Goal: Task Accomplishment & Management: Manage account settings

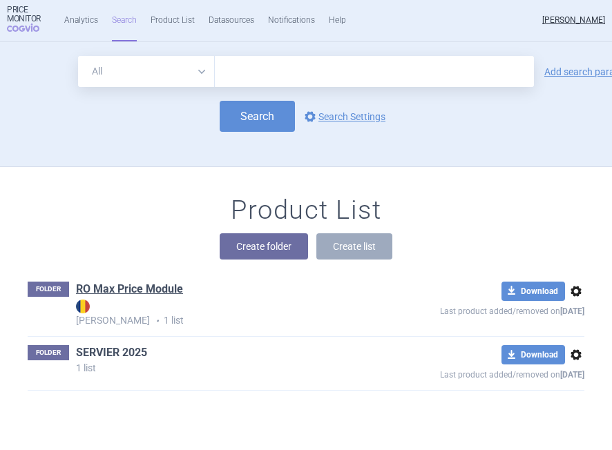
click at [97, 351] on link "SERVIER 2025" at bounding box center [111, 352] width 71 height 15
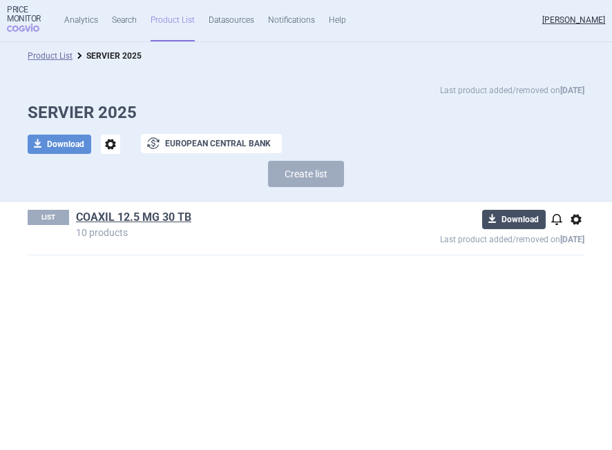
click at [511, 217] on button "download Download" at bounding box center [514, 219] width 64 height 19
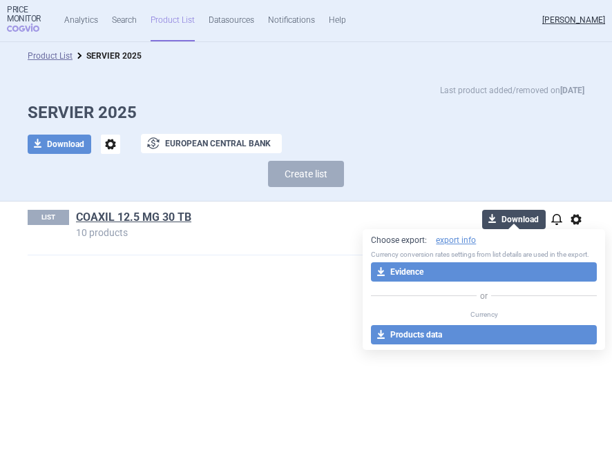
select select "EUR"
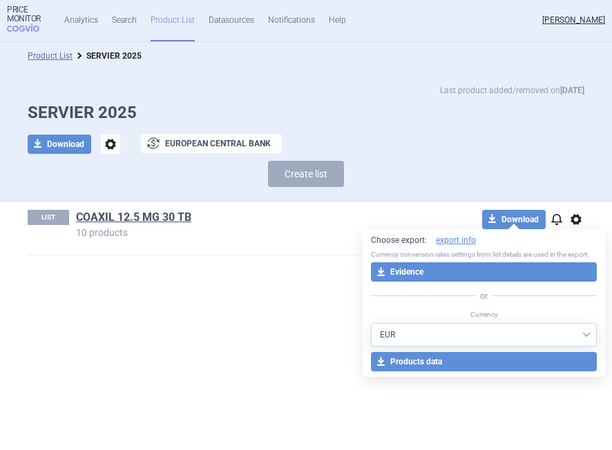
click at [312, 243] on div "LIST COAXIL 12.5 MG 30 TB 10 products download Download notifications options L…" at bounding box center [306, 228] width 556 height 53
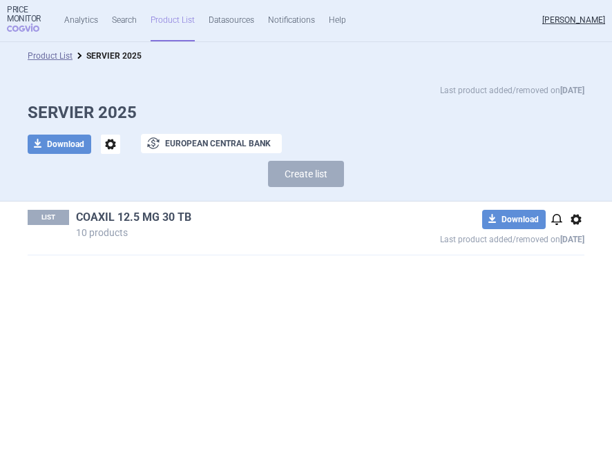
click at [169, 221] on link "COAXIL 12.5 MG 30 TB" at bounding box center [133, 217] width 115 height 15
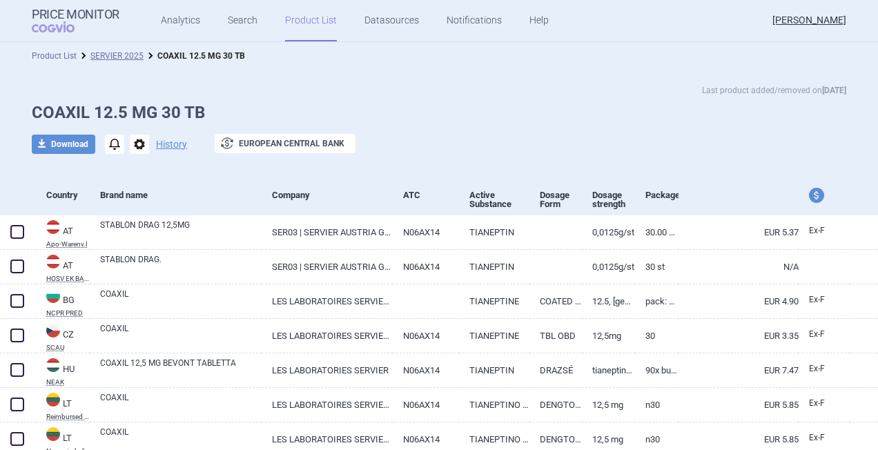
click at [34, 54] on link "Product List" at bounding box center [54, 56] width 45 height 10
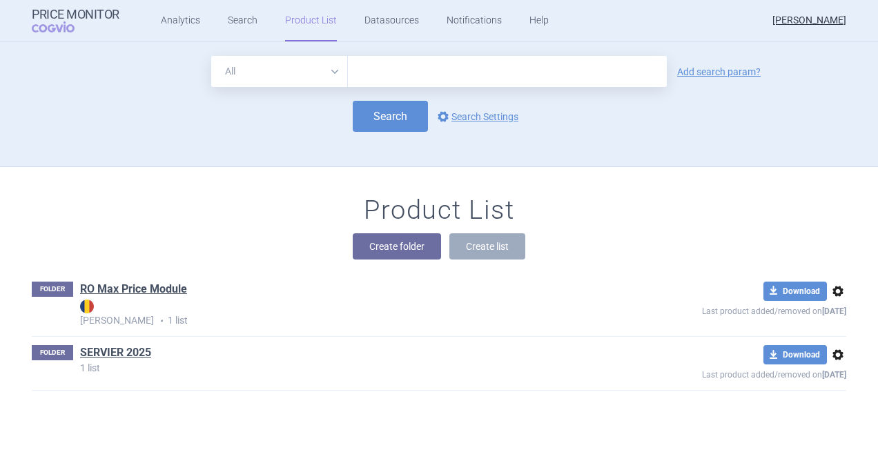
click at [561, 75] on input "text" at bounding box center [507, 71] width 319 height 31
click at [333, 70] on select "All Brand Name ATC Company Active Substance Country Newer than" at bounding box center [279, 71] width 137 height 31
select select "mah"
click at [211, 56] on select "All Brand Name ATC Company Active Substance Country Newer than" at bounding box center [279, 71] width 137 height 31
click at [395, 75] on input "text" at bounding box center [507, 71] width 319 height 31
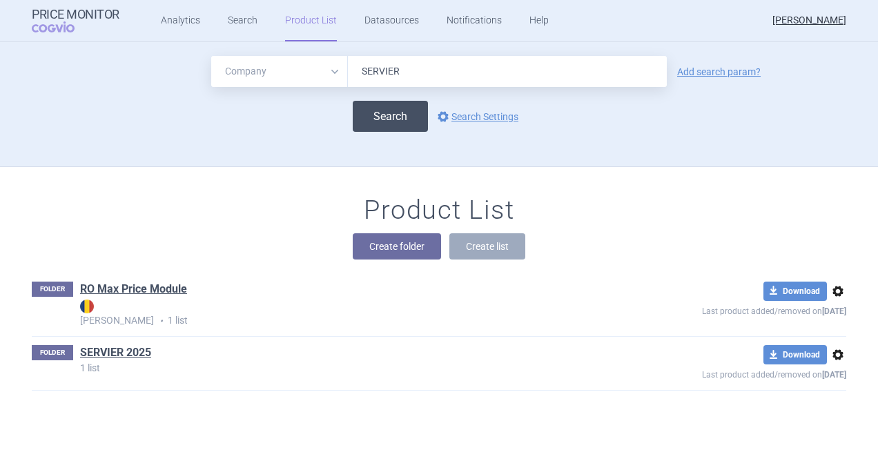
type input "SERVIER"
click at [389, 110] on button "Search" at bounding box center [390, 116] width 75 height 31
select select "mah"
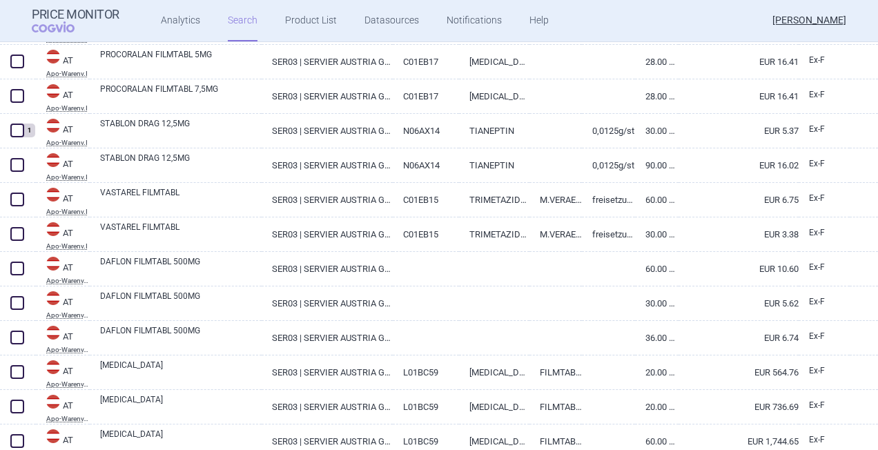
scroll to position [116, 0]
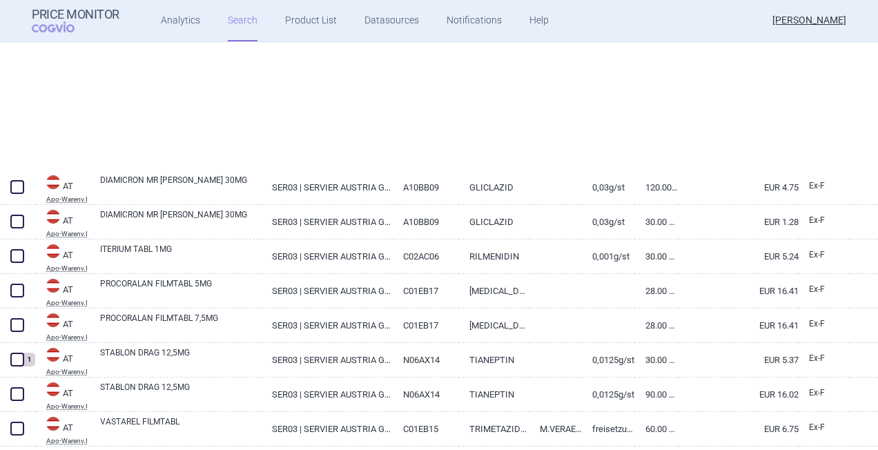
select select "mah"
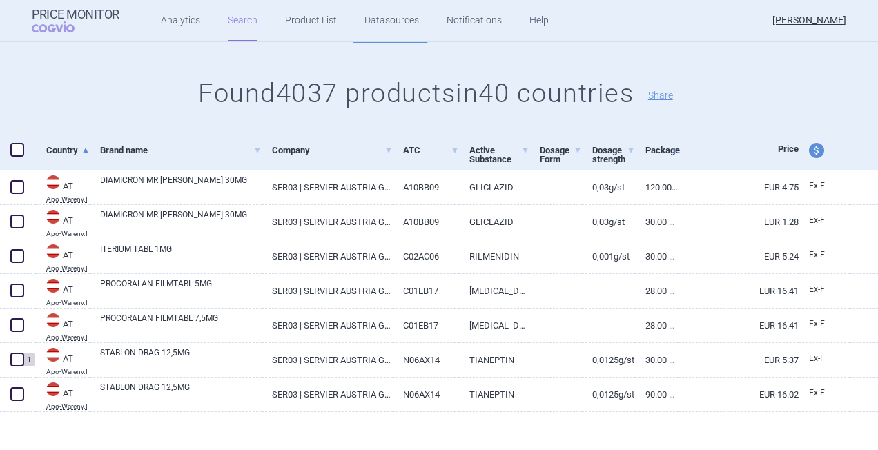
scroll to position [0, 0]
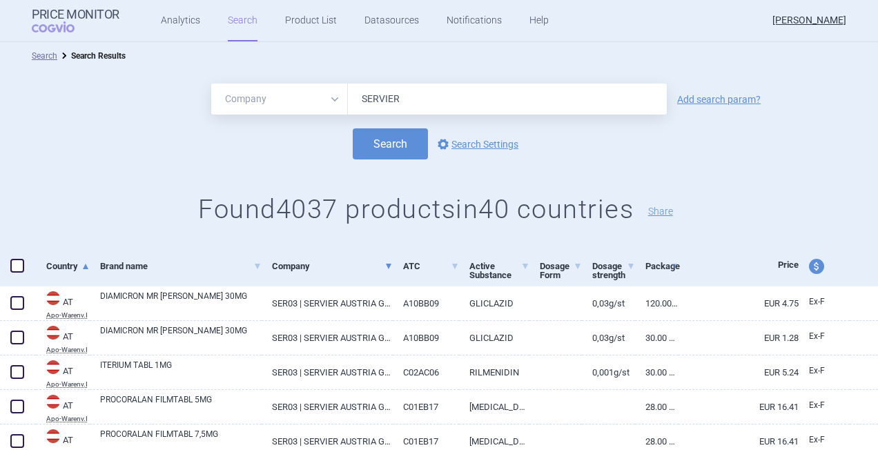
click at [386, 267] on span at bounding box center [389, 267] width 6 height 6
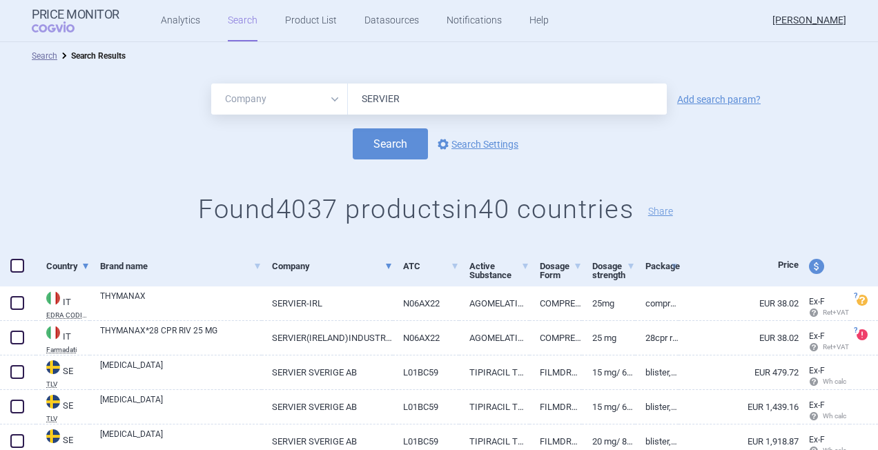
click at [83, 264] on span at bounding box center [86, 267] width 6 height 6
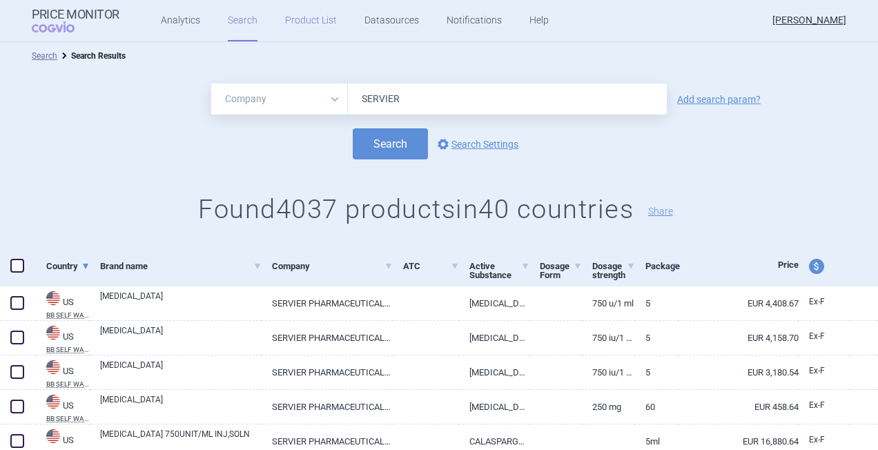
click at [298, 19] on link "Product List" at bounding box center [311, 20] width 52 height 41
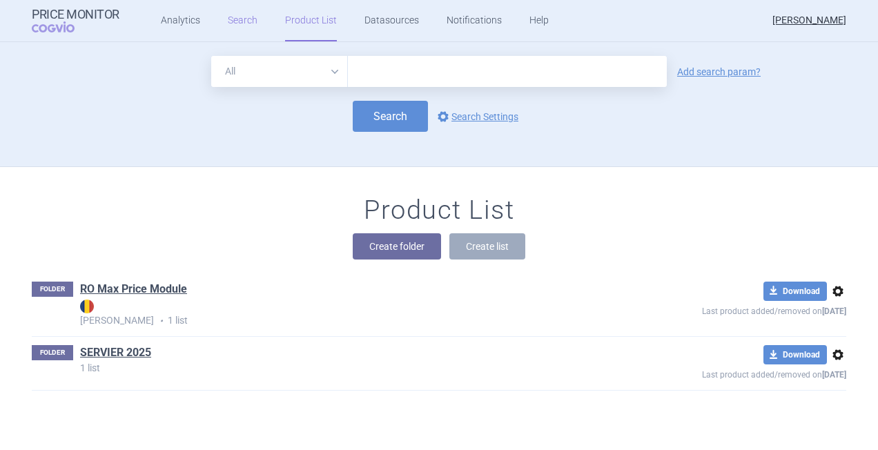
click at [247, 19] on link "Search" at bounding box center [243, 20] width 30 height 41
click at [232, 23] on link "Search" at bounding box center [243, 20] width 30 height 41
click at [480, 249] on button "Create list" at bounding box center [487, 246] width 76 height 26
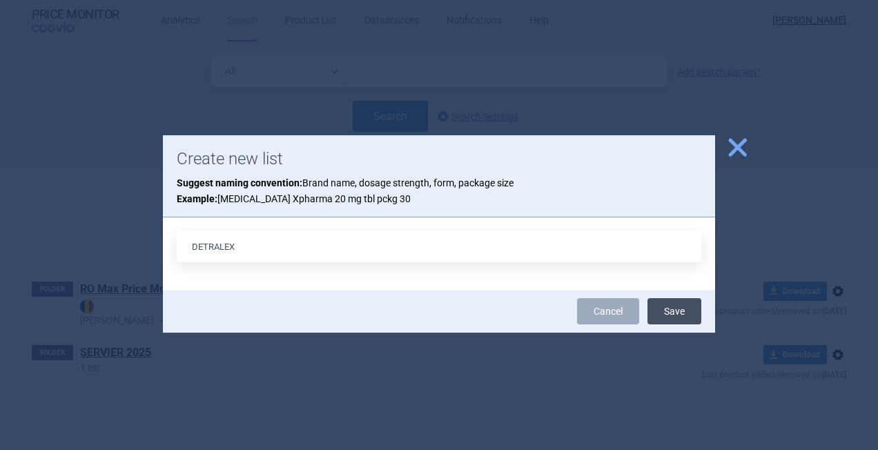
type input "DETRALEX"
click at [683, 315] on button "Save" at bounding box center [675, 311] width 54 height 26
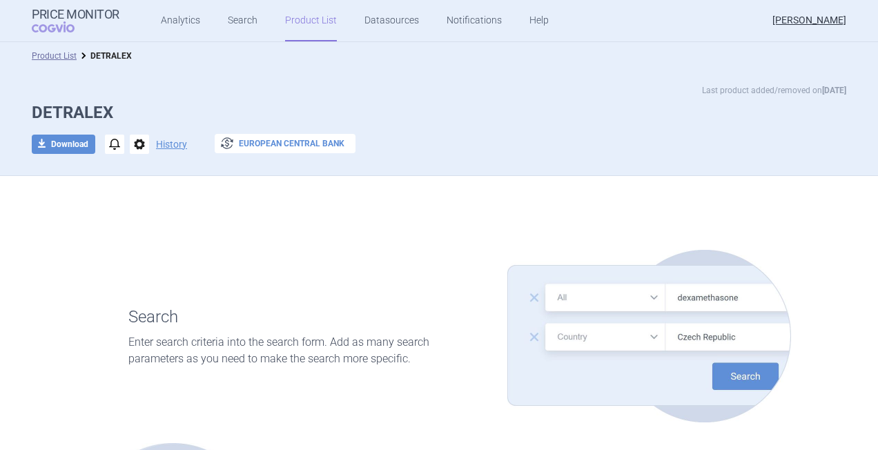
click at [283, 145] on button "exchange European Central Bank" at bounding box center [285, 143] width 141 height 19
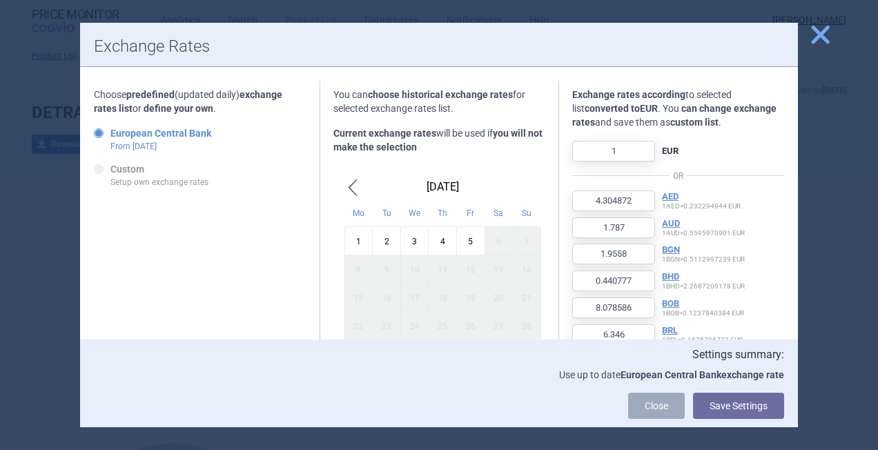
click at [817, 38] on span "close" at bounding box center [820, 35] width 24 height 24
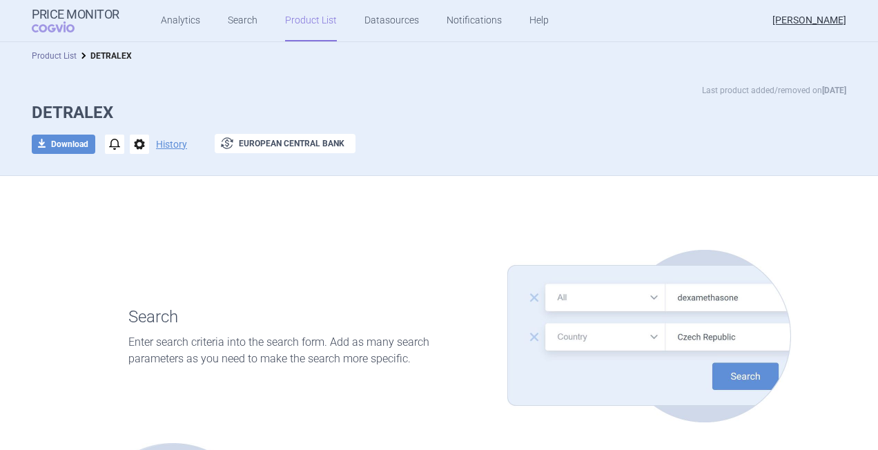
click at [52, 55] on link "Product List" at bounding box center [54, 56] width 45 height 10
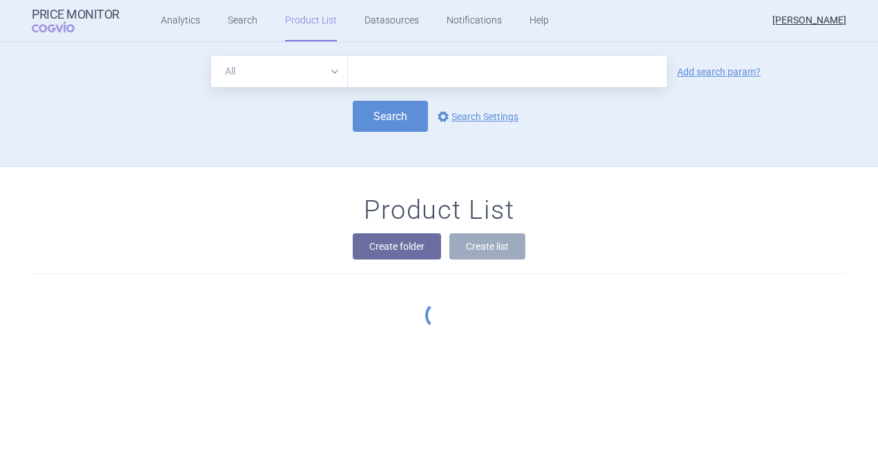
scroll to position [35, 0]
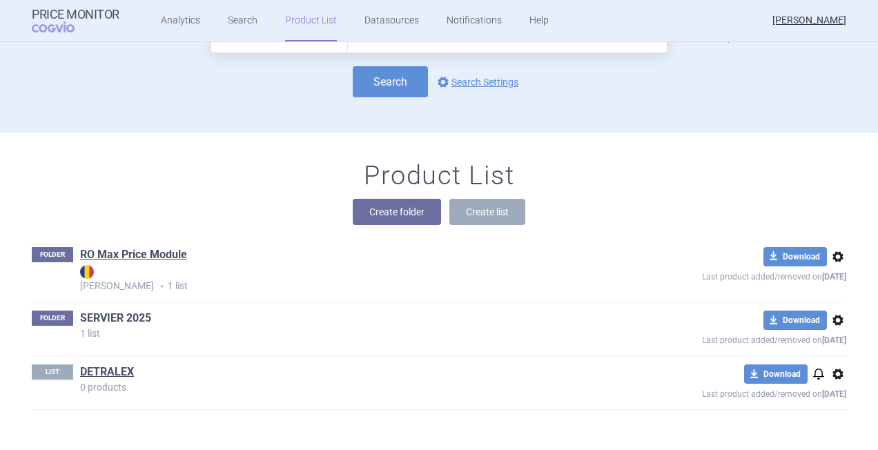
click at [119, 316] on link "SERVIER 2025" at bounding box center [115, 318] width 71 height 15
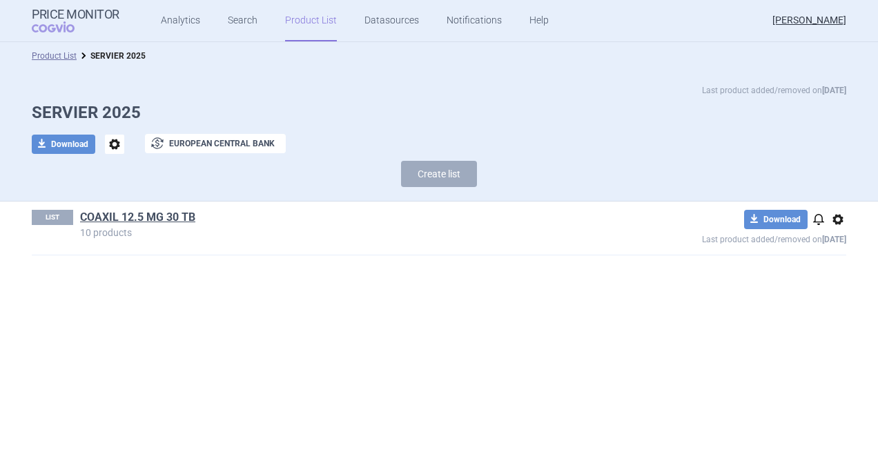
drag, startPoint x: 129, startPoint y: 215, endPoint x: 79, endPoint y: 262, distance: 68.4
click at [79, 262] on div "LIST COAXIL 12.5 MG 30 TB 10 products download Download notifications options L…" at bounding box center [439, 236] width 870 height 68
click at [89, 217] on link "COAXIL 12.5 MG 30 TB" at bounding box center [137, 217] width 115 height 15
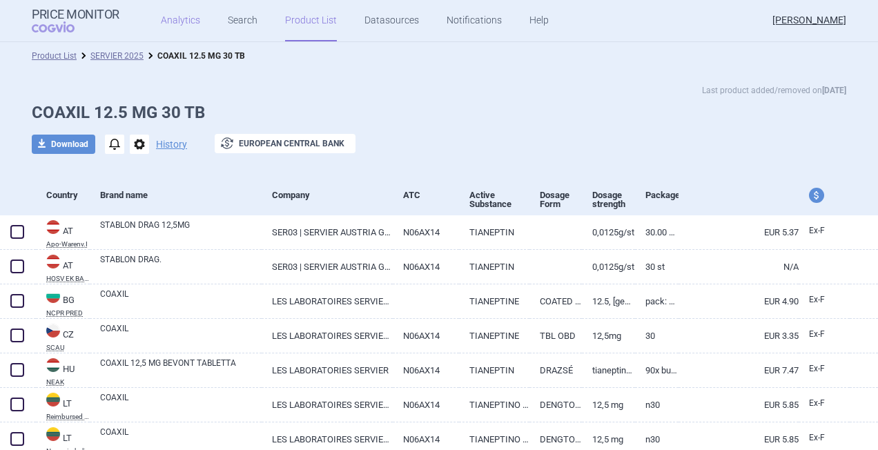
click at [182, 17] on link "Analytics" at bounding box center [180, 20] width 39 height 41
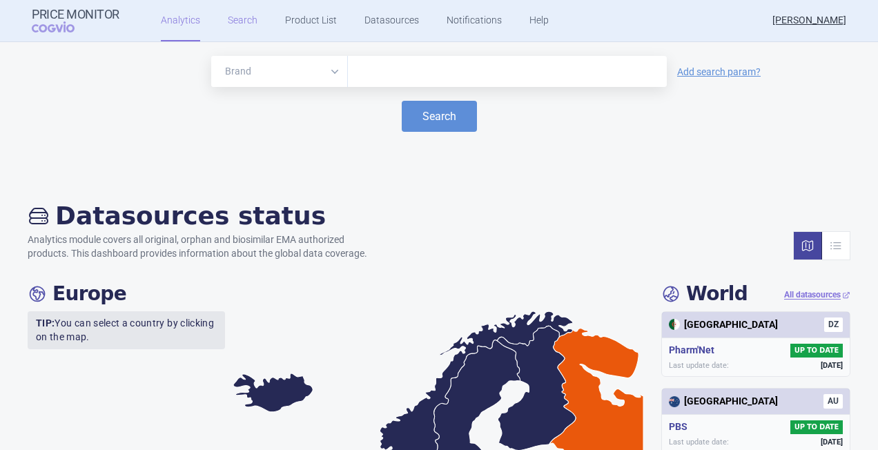
click at [246, 17] on link "Search" at bounding box center [243, 20] width 30 height 41
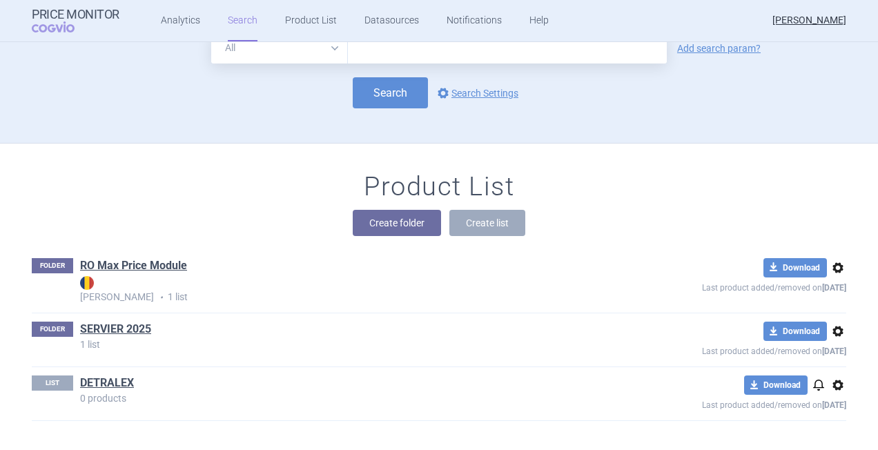
scroll to position [35, 0]
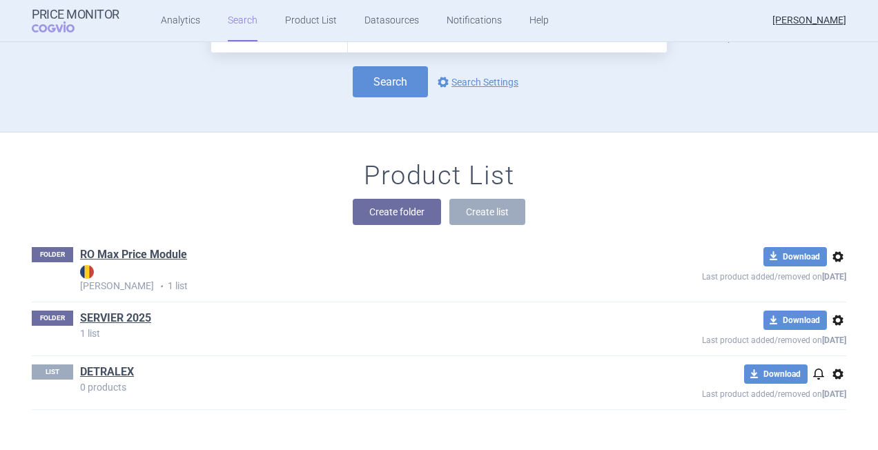
click at [835, 373] on span "options" at bounding box center [838, 374] width 17 height 17
click at [830, 429] on button "Delete" at bounding box center [832, 428] width 44 height 20
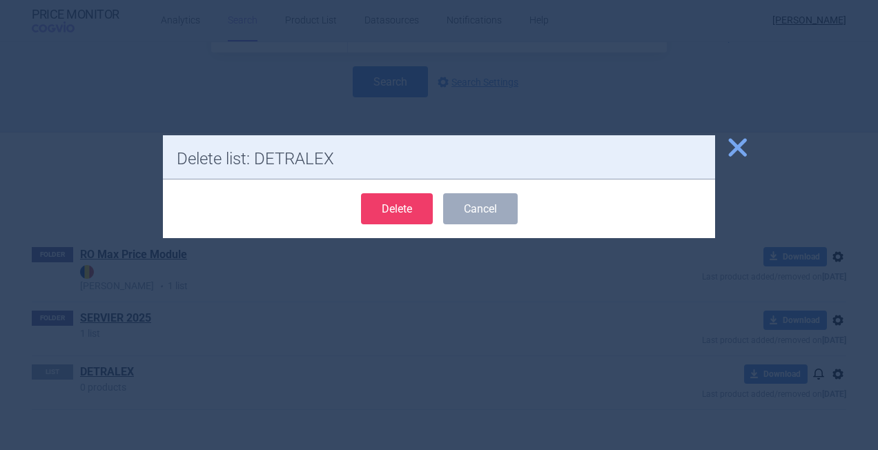
click at [387, 212] on button "Delete" at bounding box center [397, 208] width 72 height 31
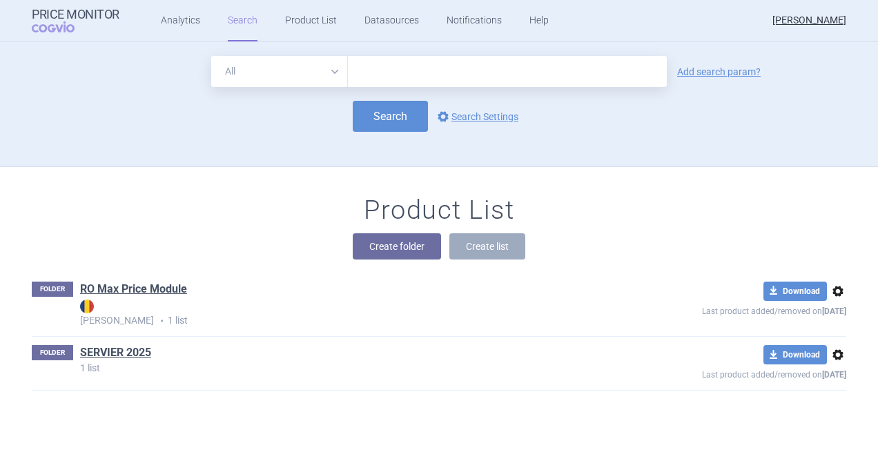
scroll to position [0, 0]
click at [96, 353] on link "SERVIER 2025" at bounding box center [115, 352] width 71 height 15
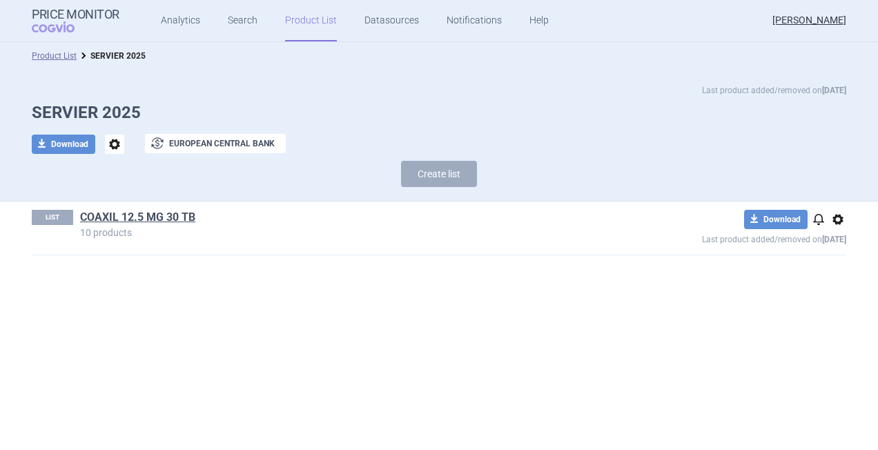
click at [520, 340] on section "Product List SERVIER 2025 Last product added/removed on [DATE] SERVIER 2025 dow…" at bounding box center [439, 246] width 878 height 408
click at [117, 142] on span "options" at bounding box center [114, 144] width 19 height 19
click at [223, 181] on div "Create list" at bounding box center [439, 177] width 815 height 33
click at [233, 21] on link "Search" at bounding box center [243, 20] width 30 height 41
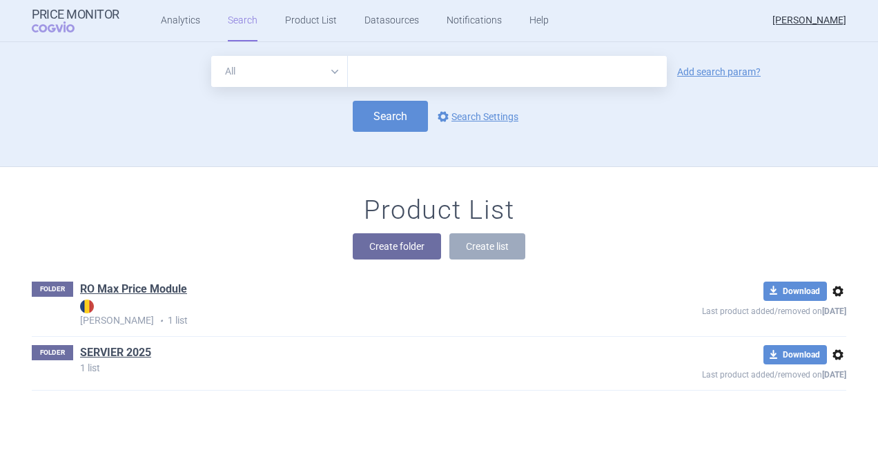
click at [398, 70] on input "text" at bounding box center [507, 71] width 319 height 31
click at [334, 75] on select "All Brand Name ATC Company Active Substance Country Newer than" at bounding box center [279, 71] width 137 height 31
select select "activeSubstance"
click at [211, 56] on select "All Brand Name ATC Company Active Substance Country Newer than" at bounding box center [279, 71] width 137 height 31
click at [377, 79] on input "text" at bounding box center [507, 71] width 319 height 31
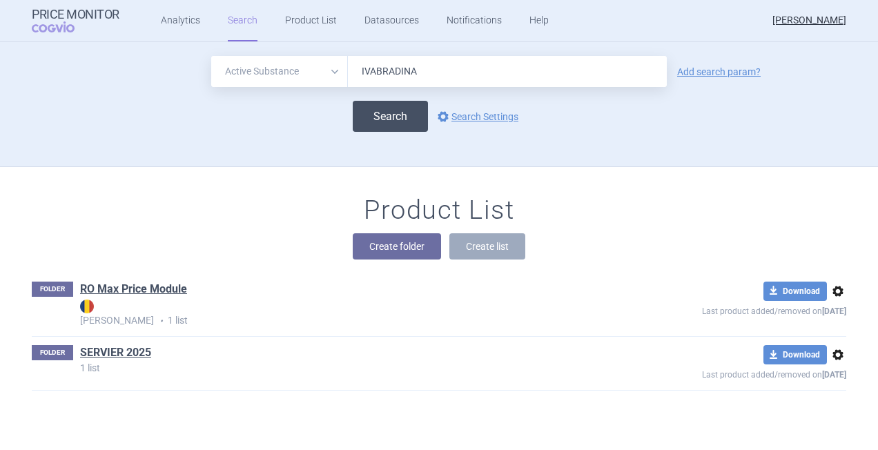
type input "IVABRADINA"
click at [373, 112] on button "Search" at bounding box center [390, 116] width 75 height 31
select select "activeSubstance"
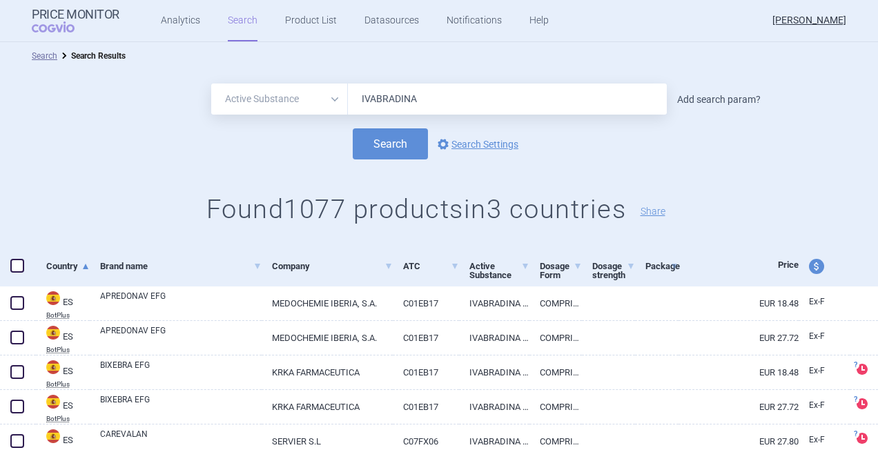
click at [714, 97] on link "Add search param?" at bounding box center [719, 100] width 84 height 10
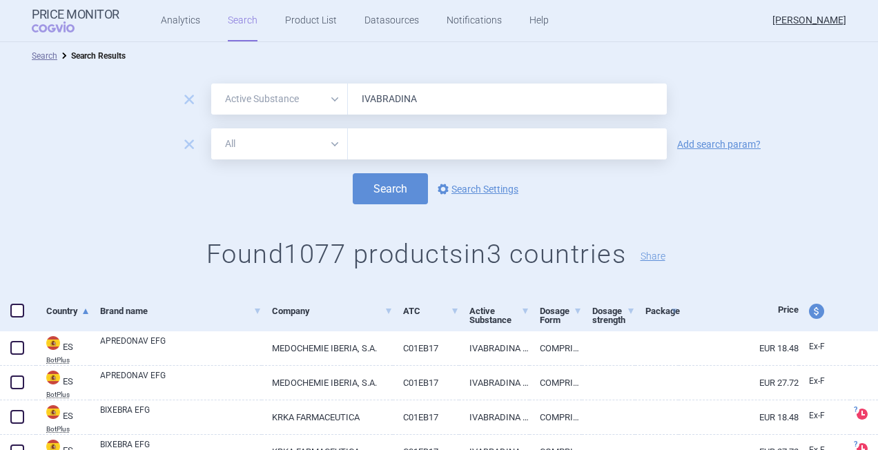
click at [331, 142] on select "All Brand Name ATC Company Active Substance Country Newer than" at bounding box center [279, 143] width 137 height 31
select select "mah"
click at [211, 128] on select "All Brand Name ATC Company Active Substance Country Newer than" at bounding box center [279, 143] width 137 height 31
click at [370, 144] on input "text" at bounding box center [507, 143] width 319 height 31
type input "s"
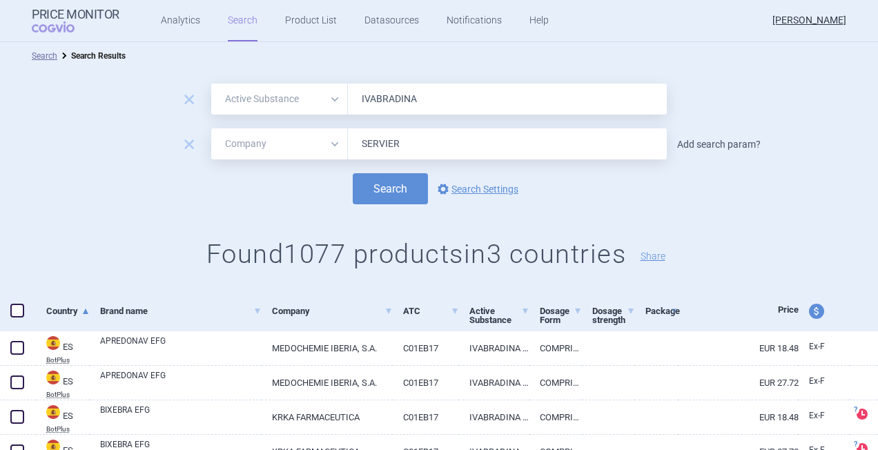
type input "SERVIER"
click at [699, 144] on link "Add search param?" at bounding box center [719, 144] width 84 height 10
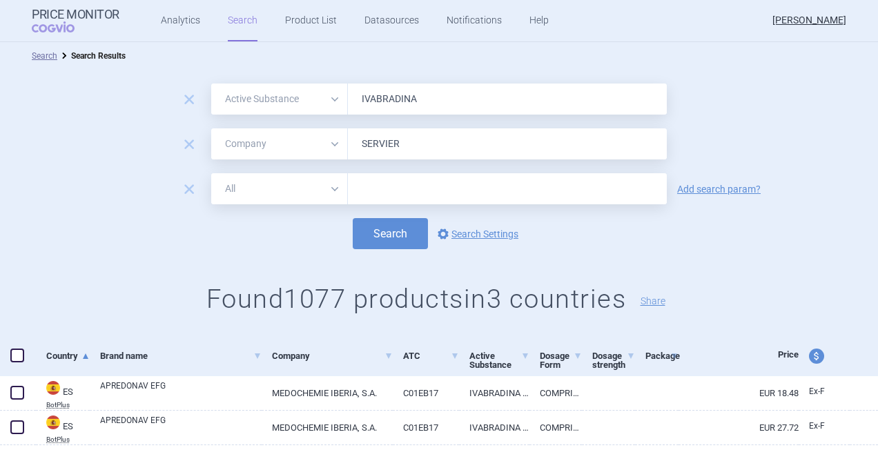
click at [331, 186] on select "All Brand Name ATC Company Active Substance Country Newer than" at bounding box center [279, 188] width 137 height 31
click at [634, 250] on div "remove All Brand Name ATC Company Active Substance Country Newer than IVABRADIN…" at bounding box center [439, 203] width 878 height 267
click at [381, 229] on button "Search" at bounding box center [390, 233] width 75 height 31
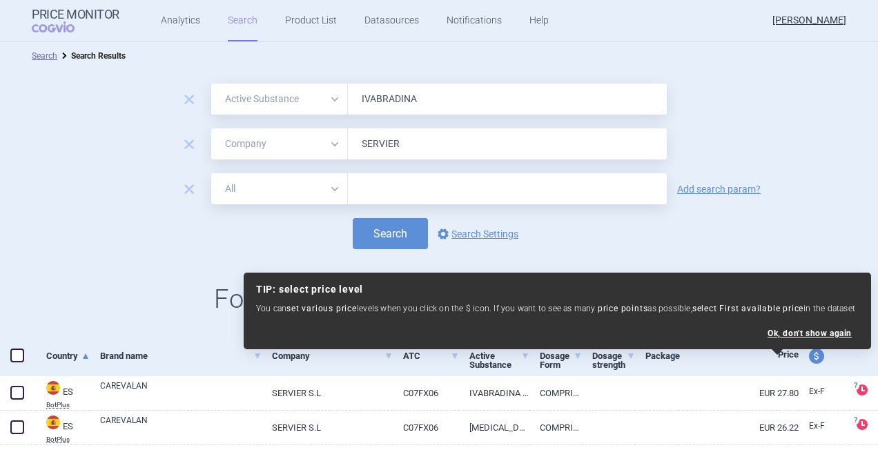
click at [802, 255] on div "remove All Brand Name ATC Company Active Substance Country Newer than IVABRADIN…" at bounding box center [439, 203] width 878 height 267
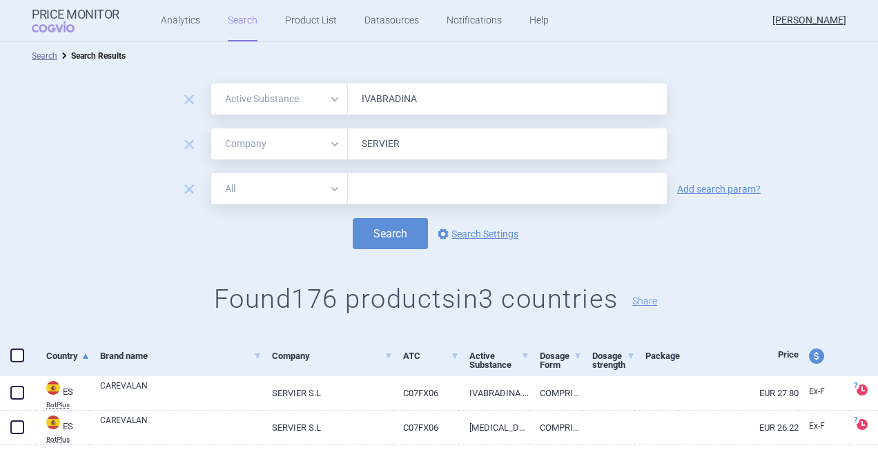
click at [327, 186] on select "All Brand Name ATC Company Active Substance Country Newer than" at bounding box center [279, 188] width 137 height 31
click at [810, 324] on div "remove All Brand Name ATC Company Active Substance Country Newer than IVABRADIN…" at bounding box center [439, 203] width 878 height 267
click at [331, 188] on select "All Brand Name ATC Company Active Substance Country Newer than" at bounding box center [279, 188] width 137 height 31
select select "atc"
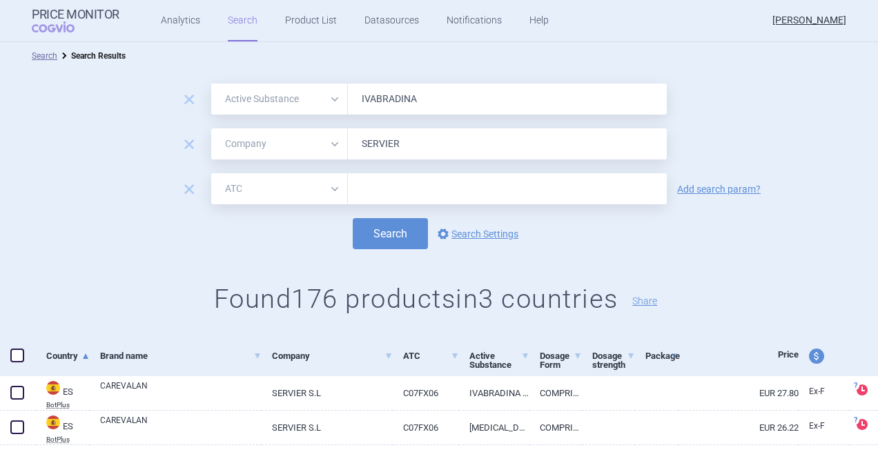
click at [211, 173] on select "All Brand Name ATC Company Active Substance Country Newer than" at bounding box center [279, 188] width 137 height 31
click at [384, 193] on input "text" at bounding box center [507, 188] width 319 height 31
click at [363, 186] on input "c01EB17" at bounding box center [507, 188] width 319 height 31
type input "C01EB17"
click at [389, 233] on button "Search" at bounding box center [390, 233] width 75 height 31
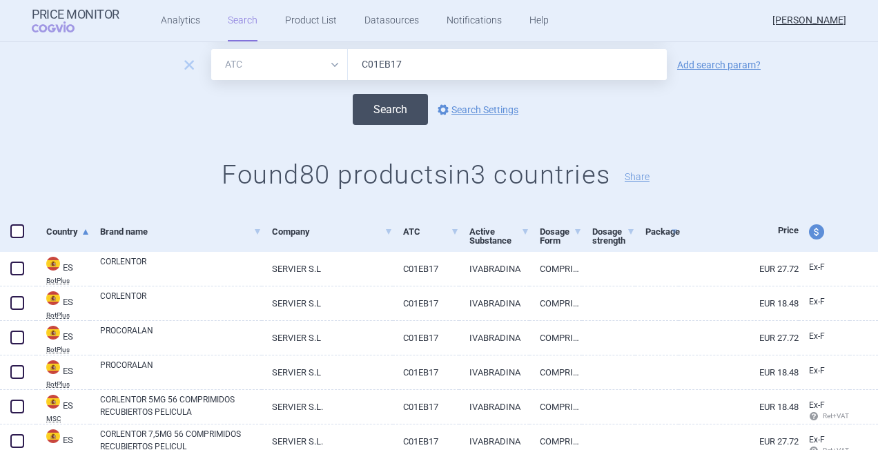
scroll to position [138, 0]
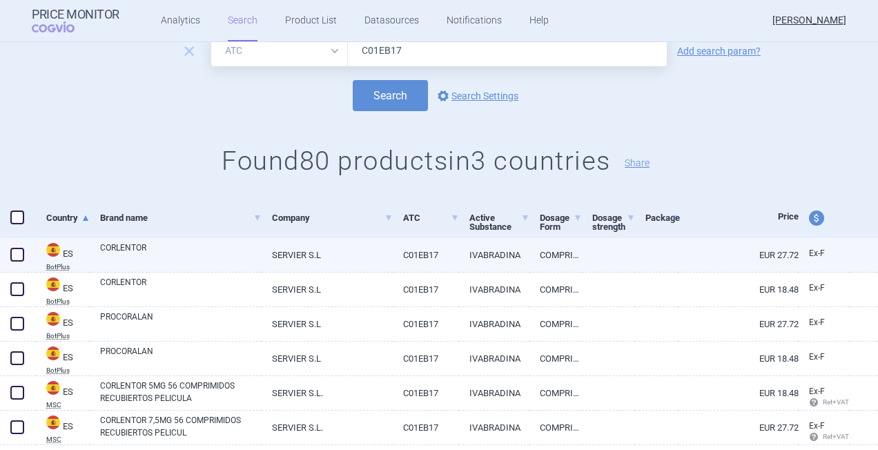
click at [17, 253] on span at bounding box center [17, 255] width 14 height 14
checkbox input "true"
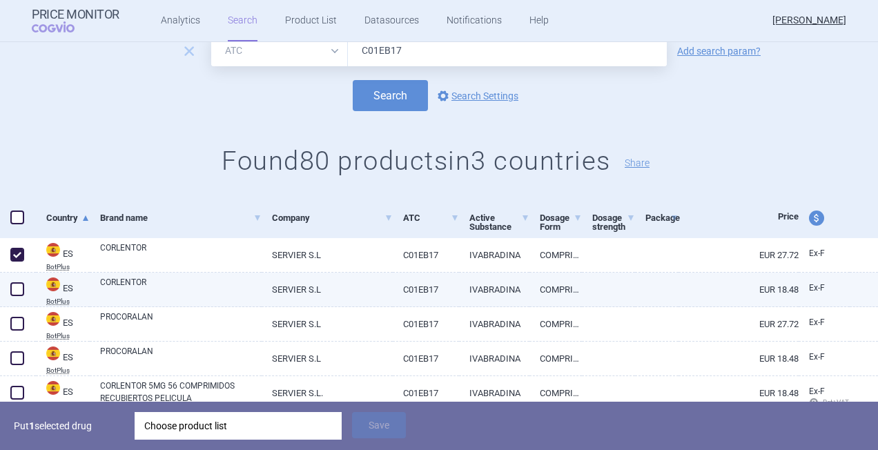
click at [23, 291] on span at bounding box center [17, 289] width 14 height 14
checkbox input "true"
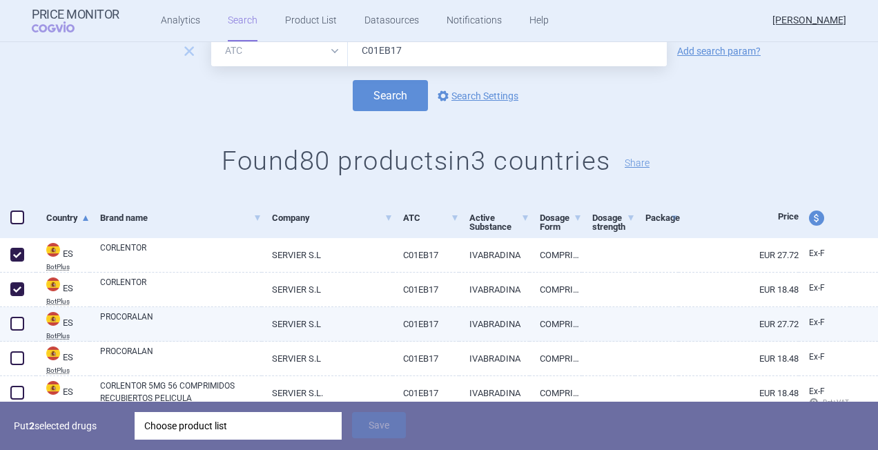
click at [17, 322] on span at bounding box center [17, 324] width 14 height 14
checkbox input "true"
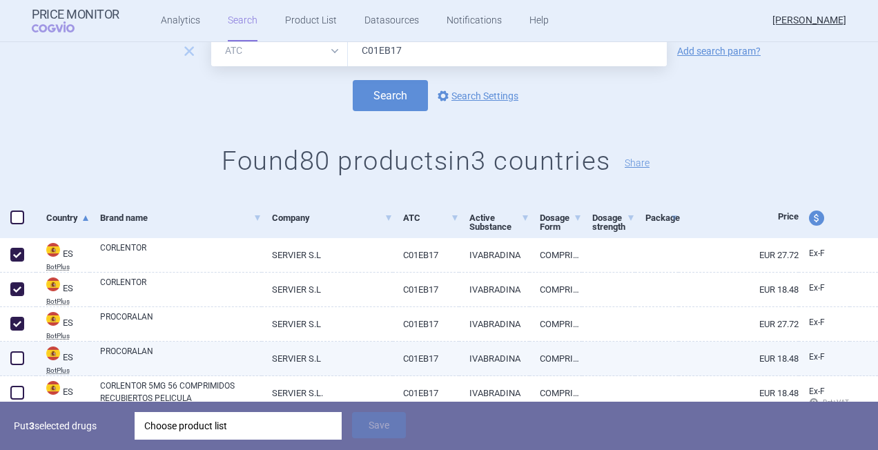
click at [19, 358] on span at bounding box center [17, 358] width 14 height 14
checkbox input "true"
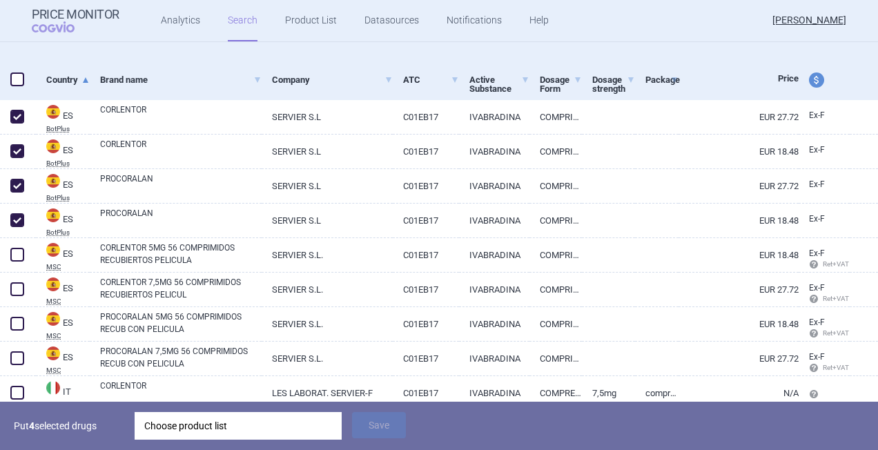
click at [211, 422] on div "Choose product list" at bounding box center [238, 426] width 188 height 28
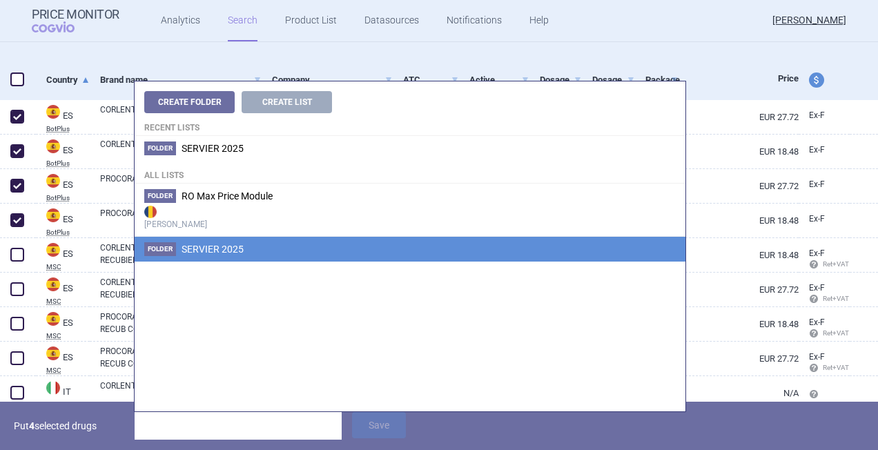
click at [201, 251] on span "SERVIER 2025" at bounding box center [213, 249] width 62 height 11
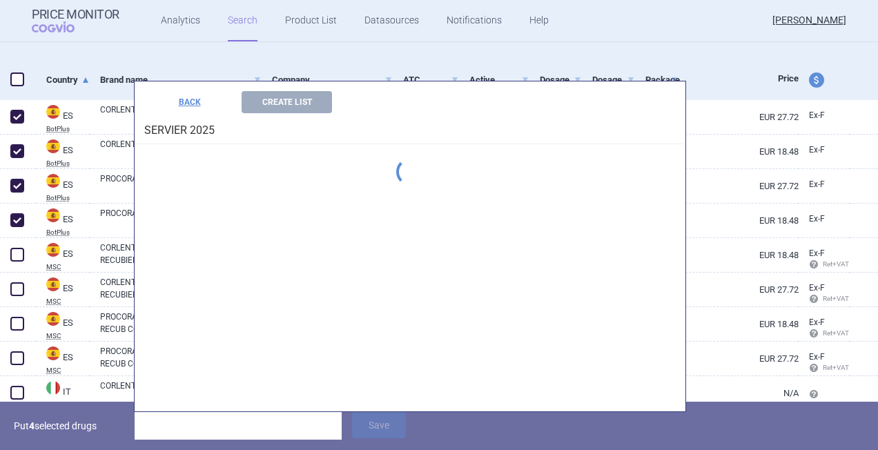
click at [201, 251] on div "Create Folder Create List Recent lists Folder SERVIER 2025 All lists Folder RO …" at bounding box center [410, 246] width 551 height 330
click at [191, 95] on button "BACK" at bounding box center [189, 102] width 90 height 22
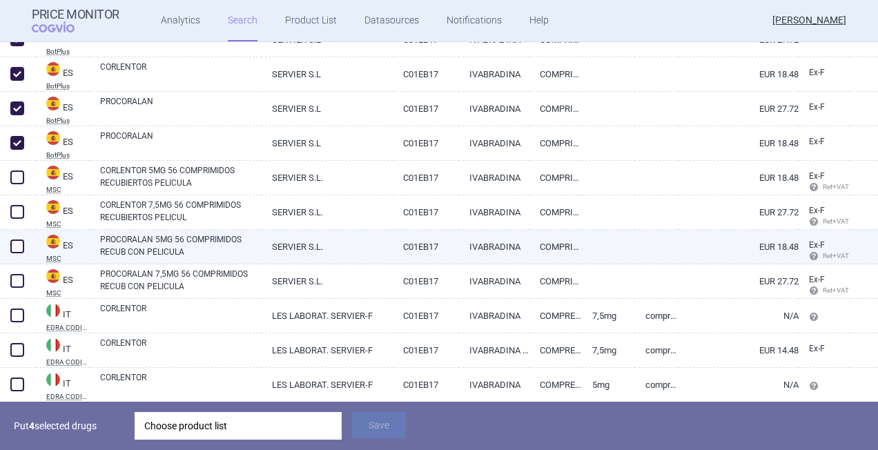
scroll to position [146, 0]
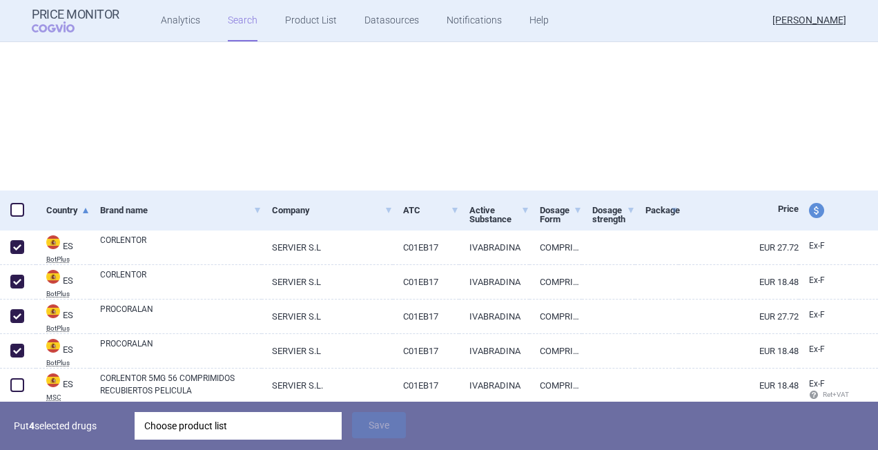
select select "activeSubstance"
select select "mah"
select select "atc"
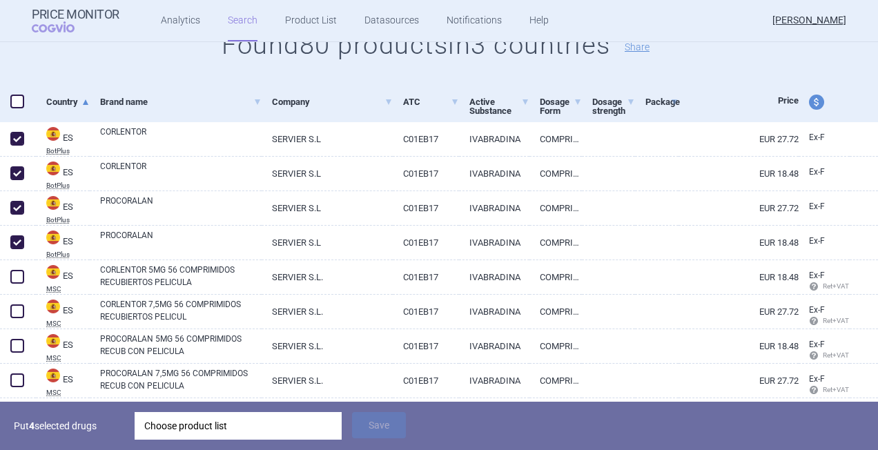
scroll to position [276, 0]
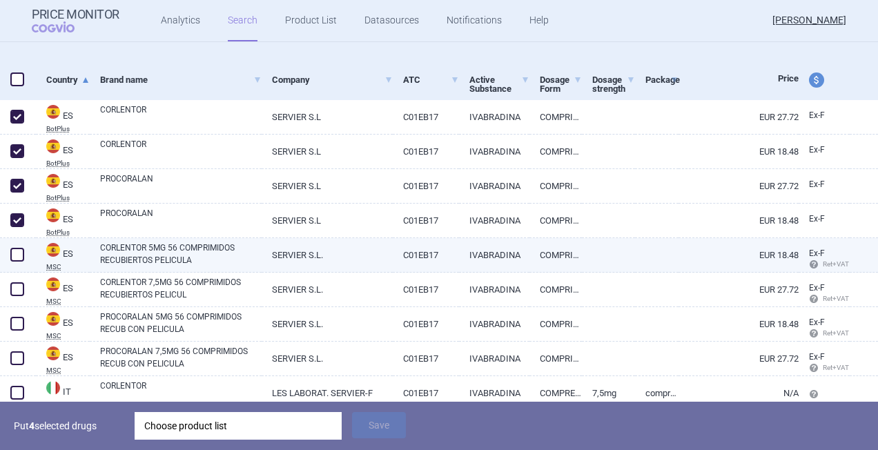
click at [14, 253] on span at bounding box center [17, 255] width 14 height 14
checkbox input "true"
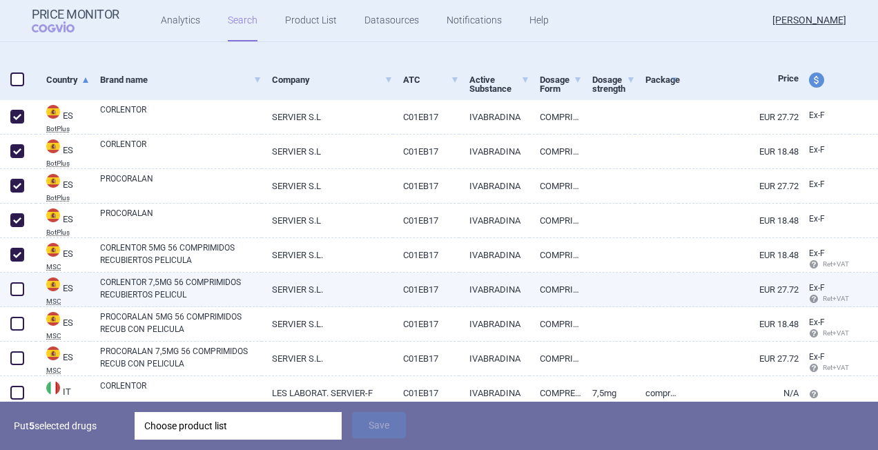
click at [15, 285] on span at bounding box center [17, 289] width 14 height 14
checkbox input "true"
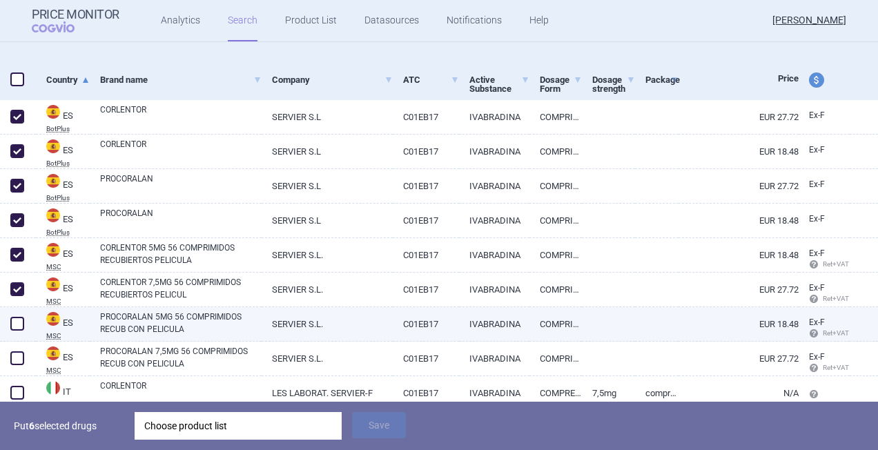
click at [16, 318] on span at bounding box center [17, 324] width 14 height 14
checkbox input "true"
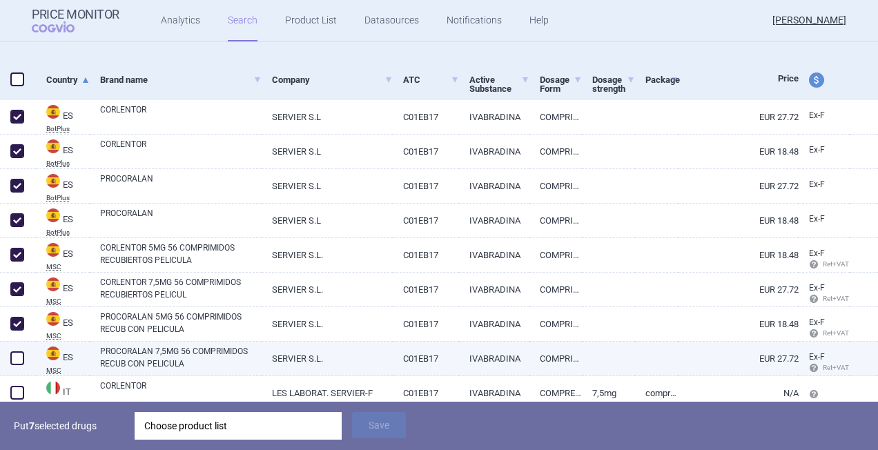
click at [18, 353] on span at bounding box center [17, 358] width 14 height 14
checkbox input "true"
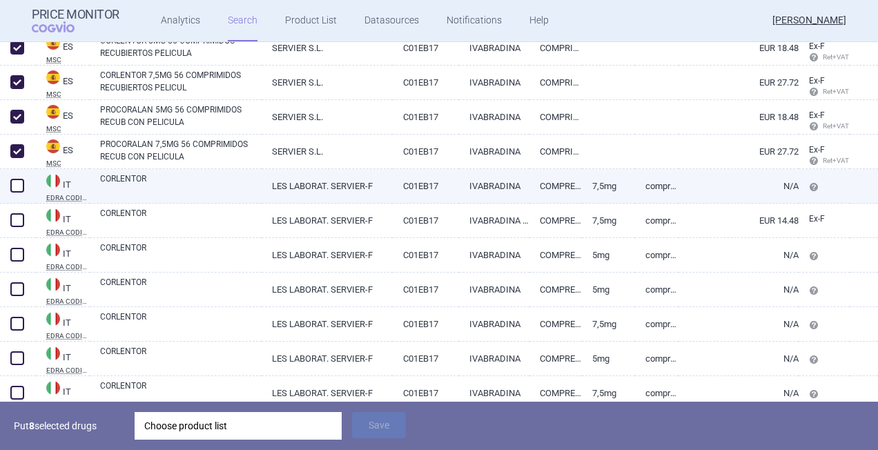
click at [11, 182] on span at bounding box center [17, 186] width 14 height 14
click at [10, 183] on span at bounding box center [17, 186] width 14 height 14
checkbox input "false"
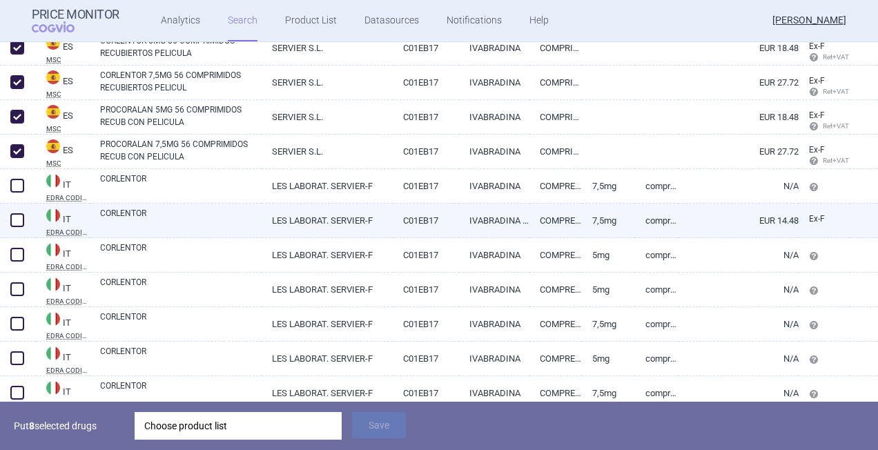
click at [15, 220] on span at bounding box center [17, 220] width 14 height 14
checkbox input "true"
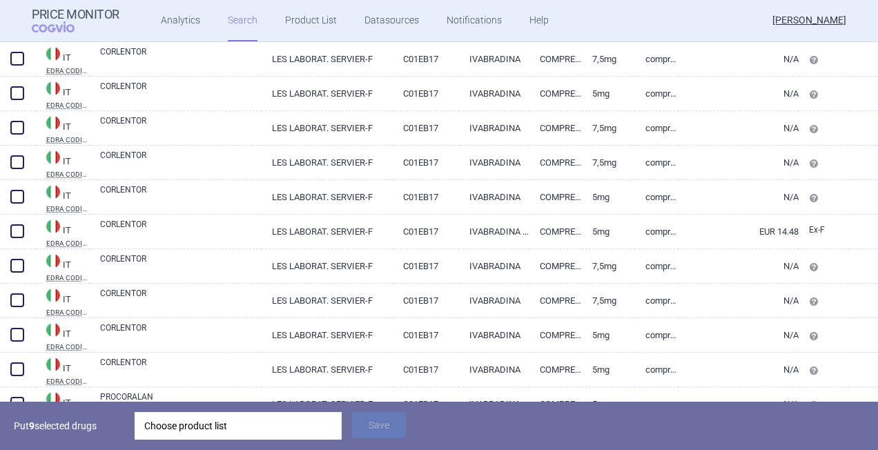
scroll to position [759, 0]
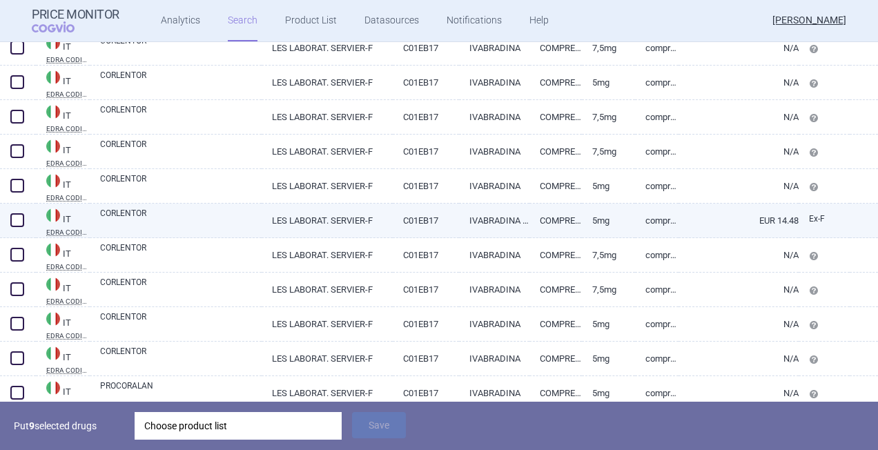
click at [17, 221] on span at bounding box center [17, 220] width 14 height 14
checkbox input "true"
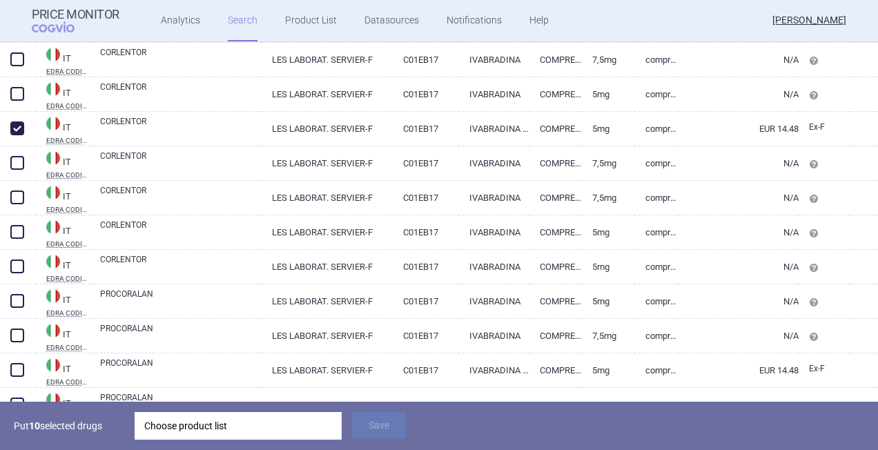
scroll to position [966, 0]
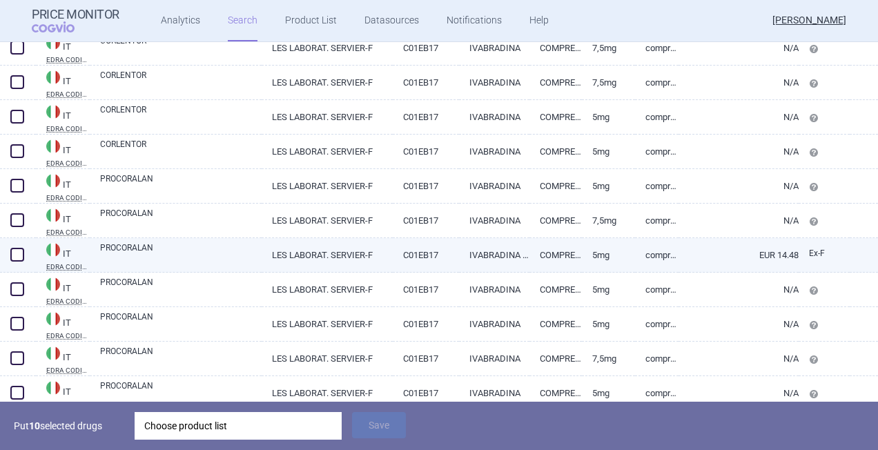
click at [15, 257] on span at bounding box center [17, 255] width 14 height 14
checkbox input "true"
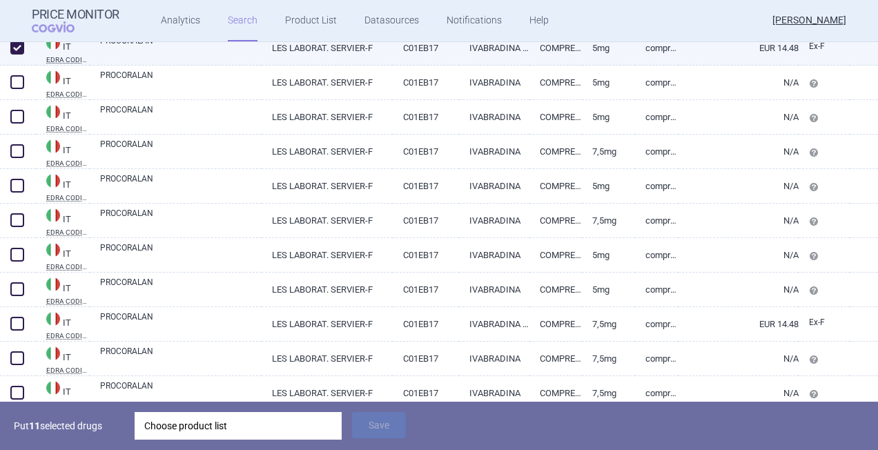
scroll to position [1312, 0]
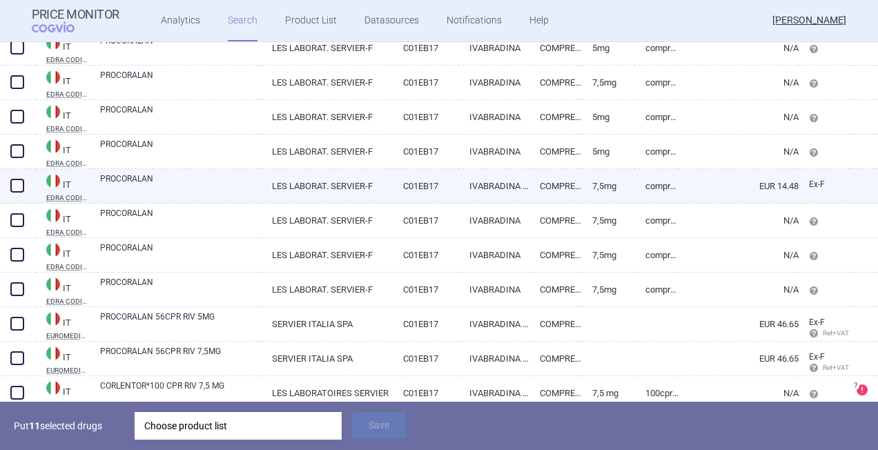
click at [13, 182] on span at bounding box center [17, 186] width 14 height 14
checkbox input "true"
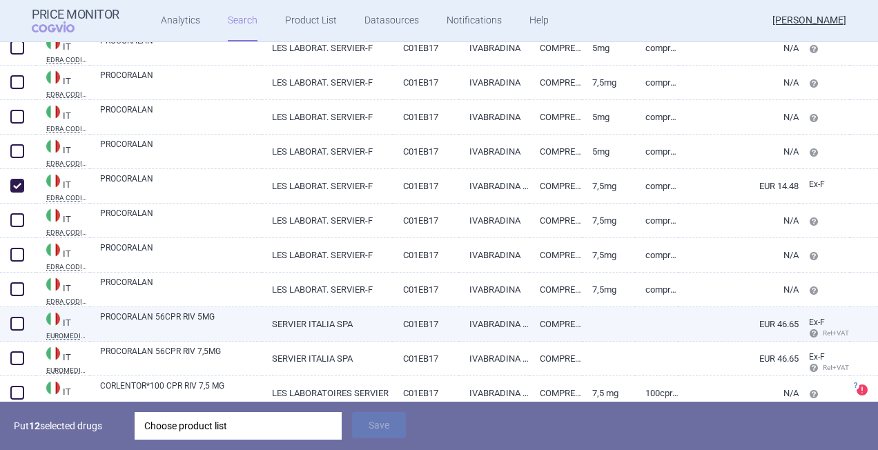
click at [14, 324] on span at bounding box center [17, 324] width 14 height 14
checkbox input "true"
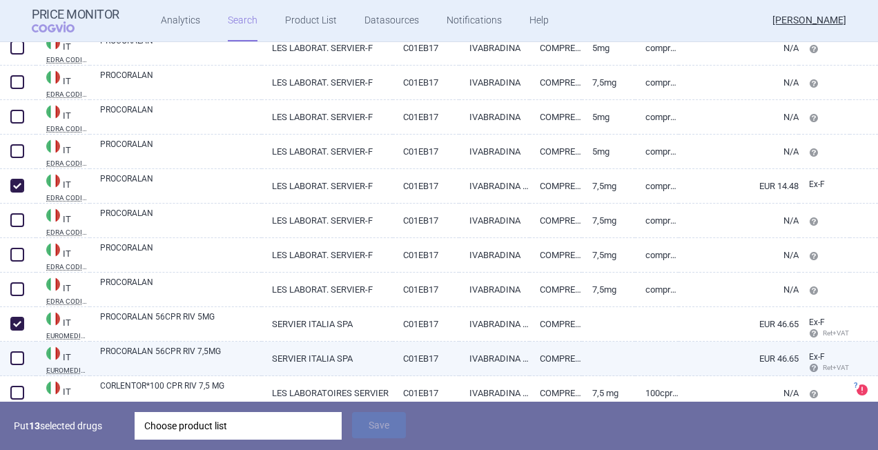
click at [19, 353] on span at bounding box center [17, 358] width 14 height 14
checkbox input "true"
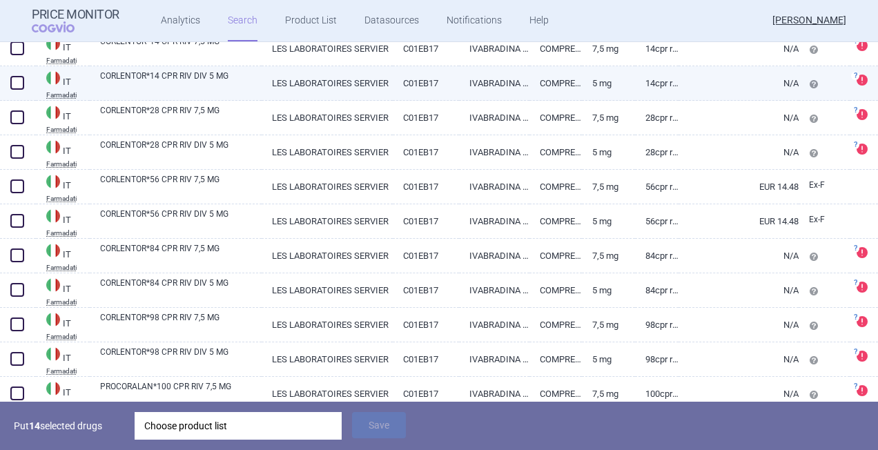
scroll to position [1795, 0]
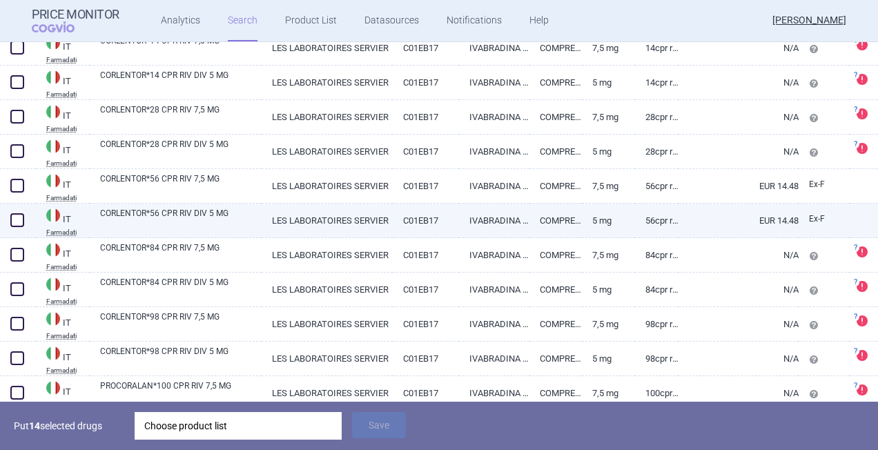
click at [15, 221] on span at bounding box center [17, 220] width 14 height 14
checkbox input "true"
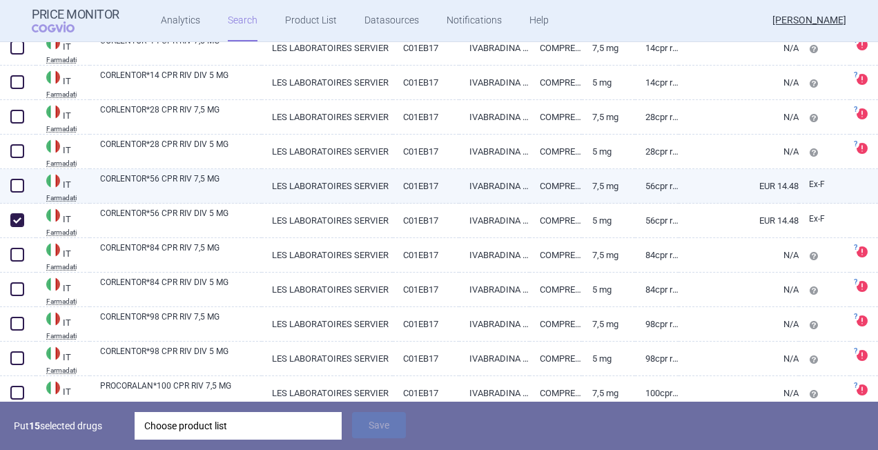
click at [14, 188] on span at bounding box center [17, 186] width 14 height 14
checkbox input "true"
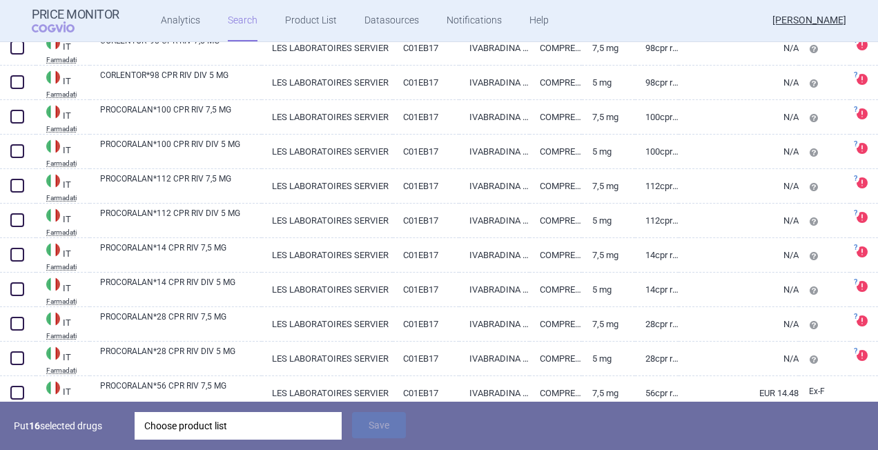
scroll to position [2140, 0]
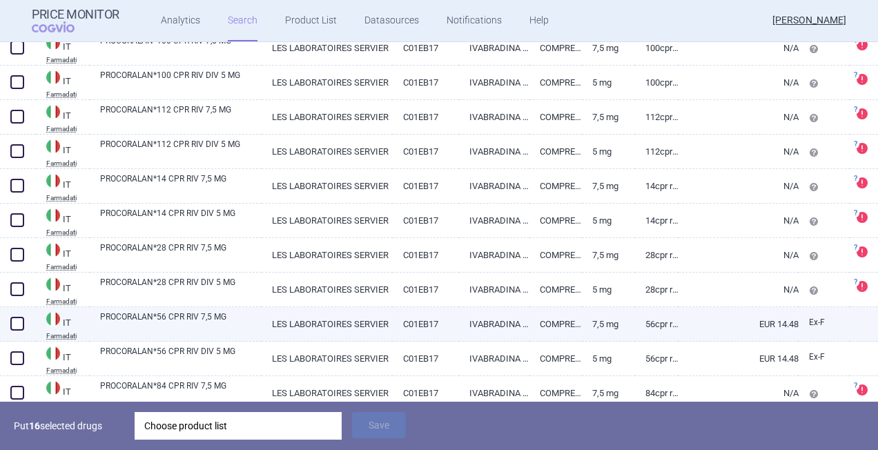
click at [21, 327] on span at bounding box center [17, 324] width 14 height 14
checkbox input "true"
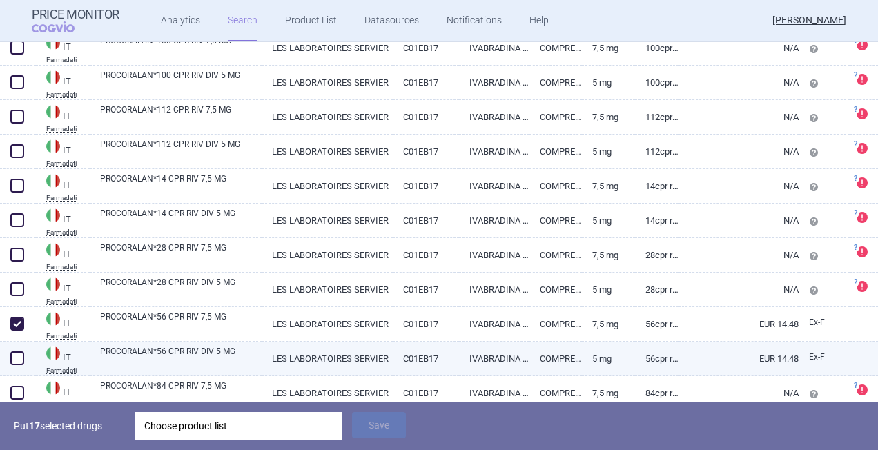
click at [18, 357] on span at bounding box center [17, 358] width 14 height 14
checkbox input "true"
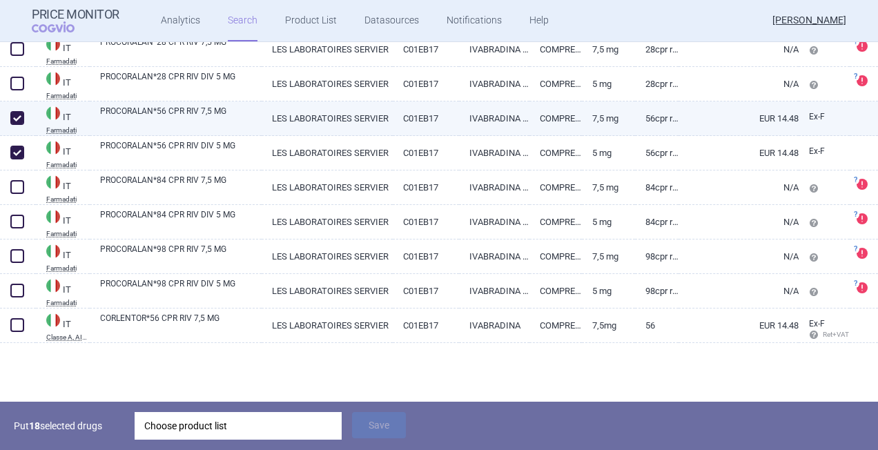
scroll to position [2347, 0]
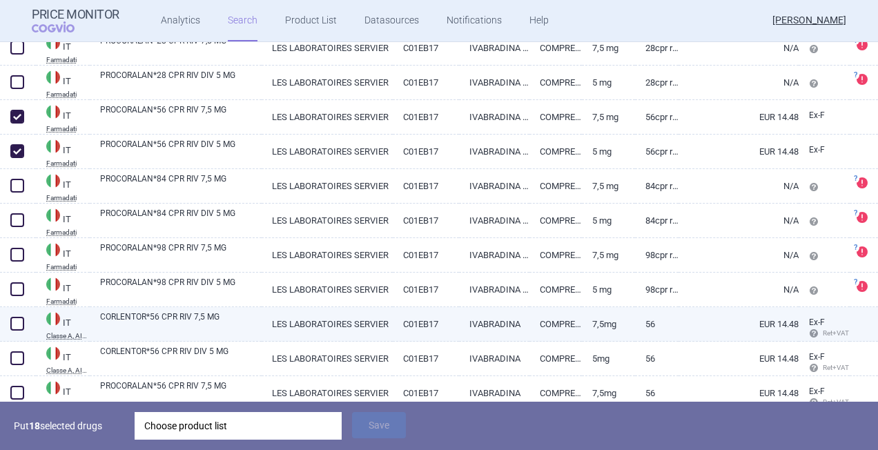
click at [21, 327] on span at bounding box center [17, 324] width 14 height 14
checkbox input "true"
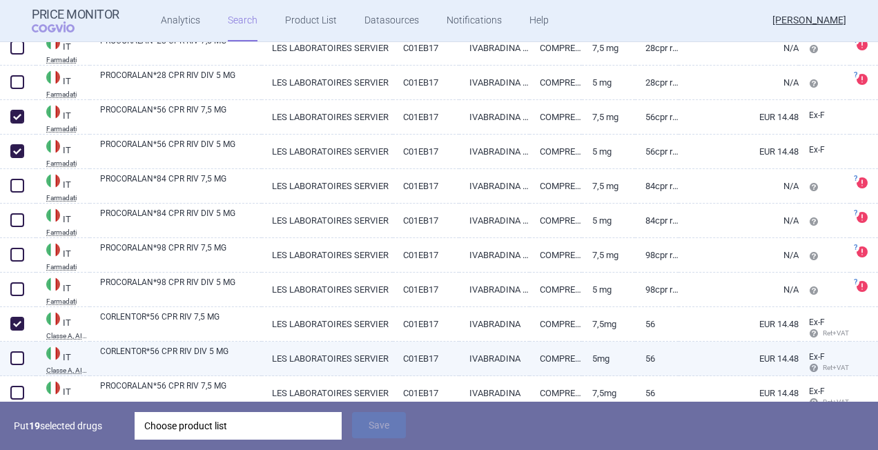
click at [19, 359] on span at bounding box center [17, 358] width 14 height 14
checkbox input "true"
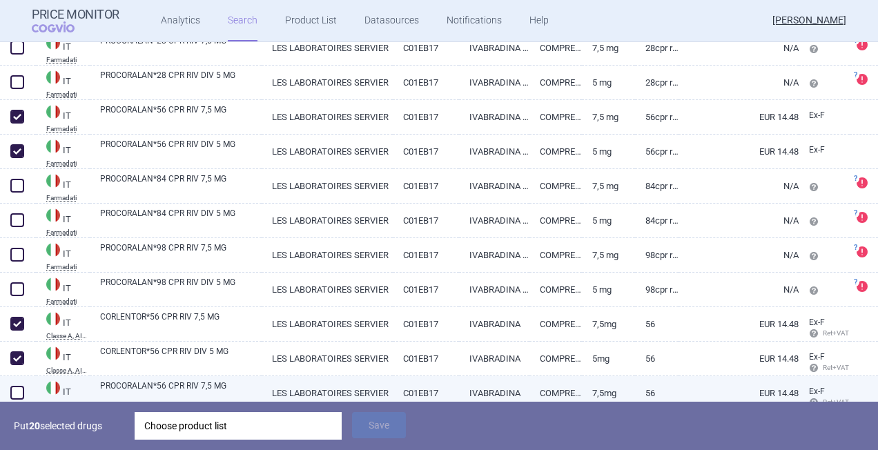
click at [20, 391] on span at bounding box center [17, 393] width 14 height 14
checkbox input "true"
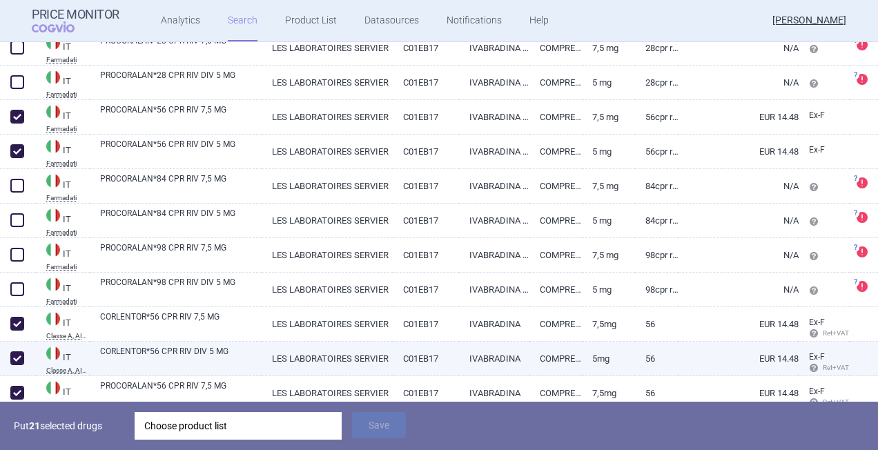
scroll to position [2554, 0]
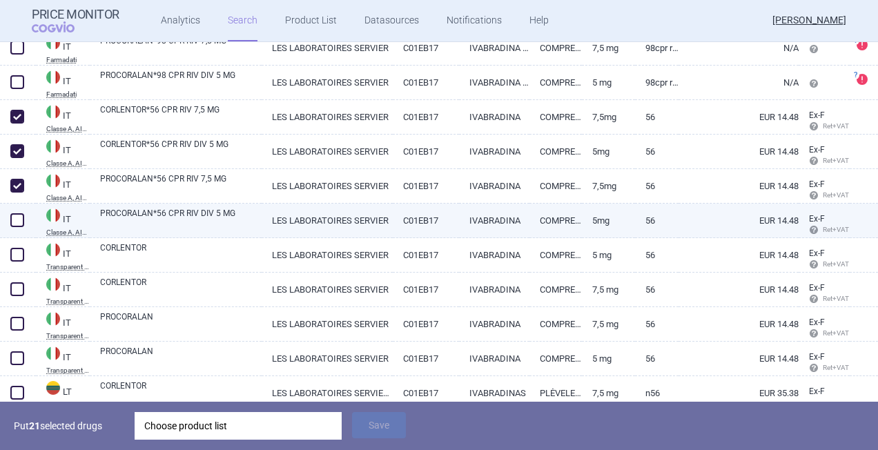
click at [18, 220] on span at bounding box center [17, 220] width 14 height 14
checkbox input "true"
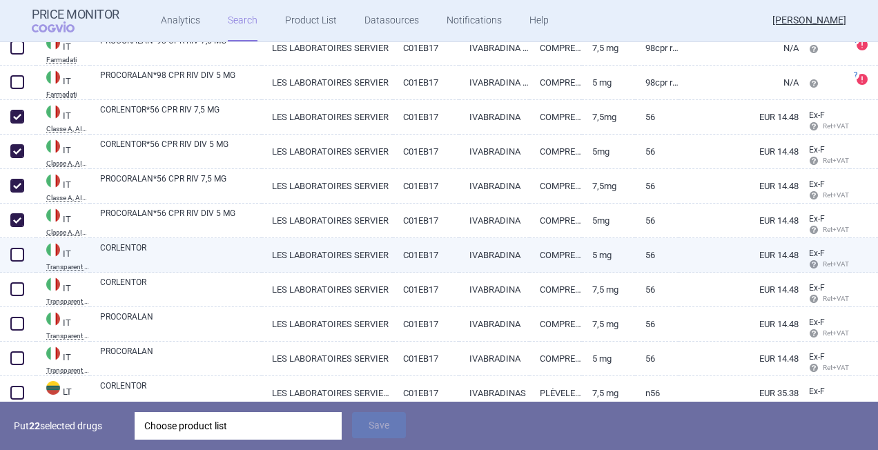
click at [21, 253] on span at bounding box center [17, 255] width 14 height 14
checkbox input "true"
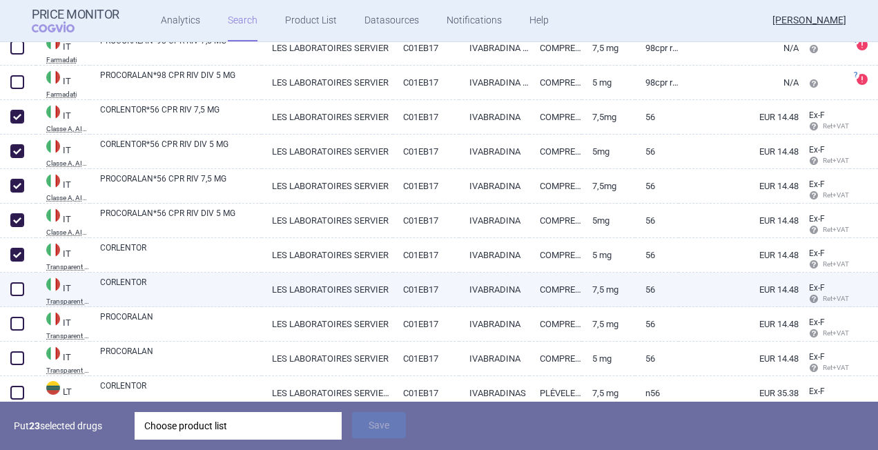
click at [14, 287] on span at bounding box center [17, 289] width 14 height 14
checkbox input "true"
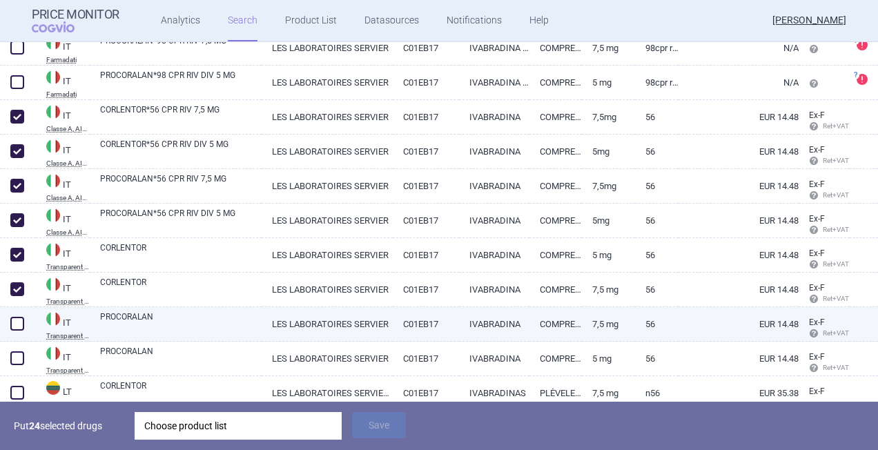
click at [17, 319] on span at bounding box center [17, 324] width 14 height 14
checkbox input "true"
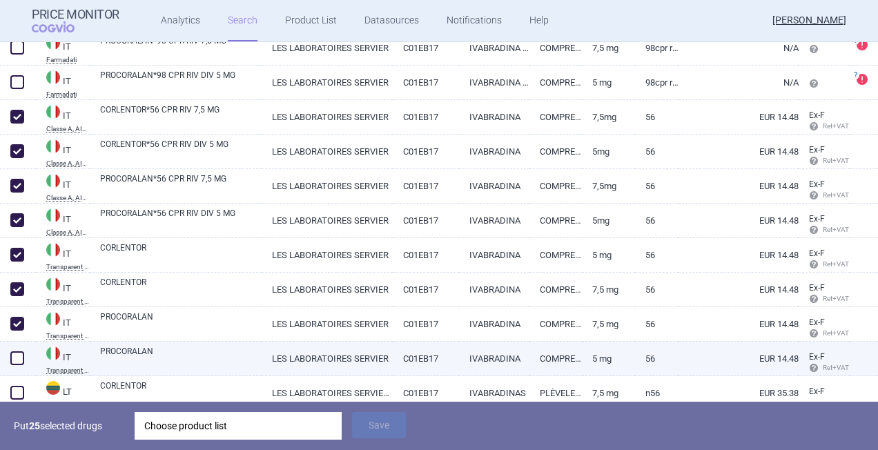
click at [15, 358] on span at bounding box center [17, 358] width 14 height 14
checkbox input "true"
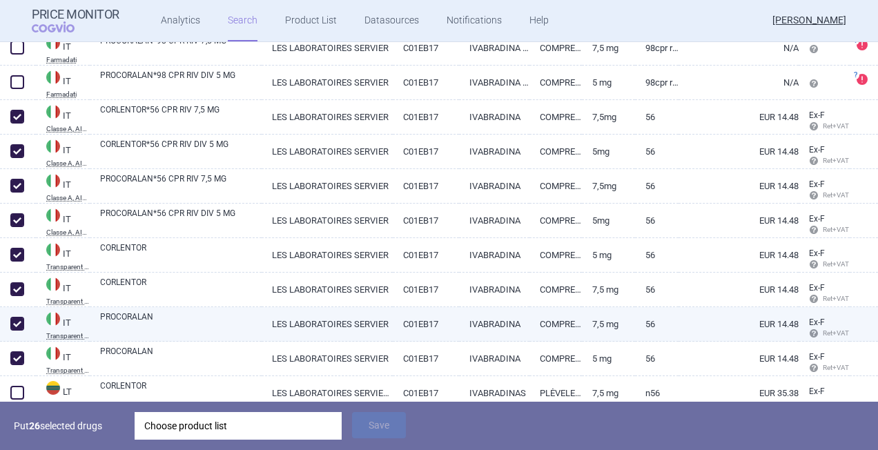
scroll to position [2692, 0]
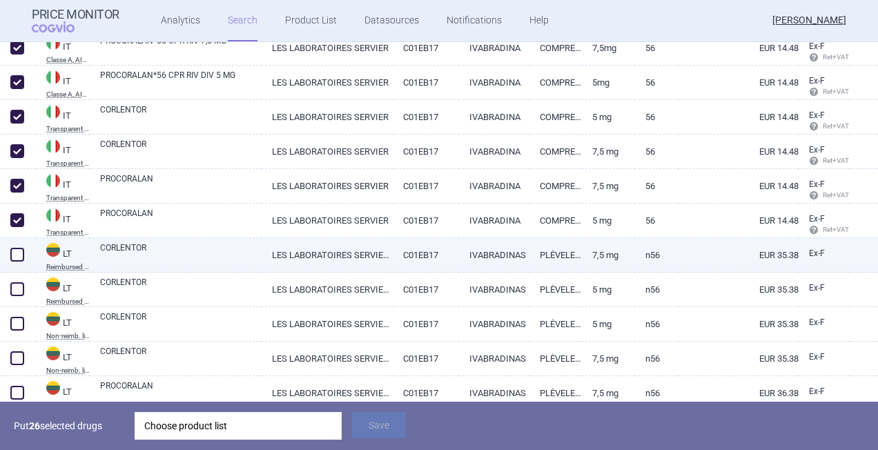
click at [20, 250] on span at bounding box center [17, 255] width 14 height 14
checkbox input "true"
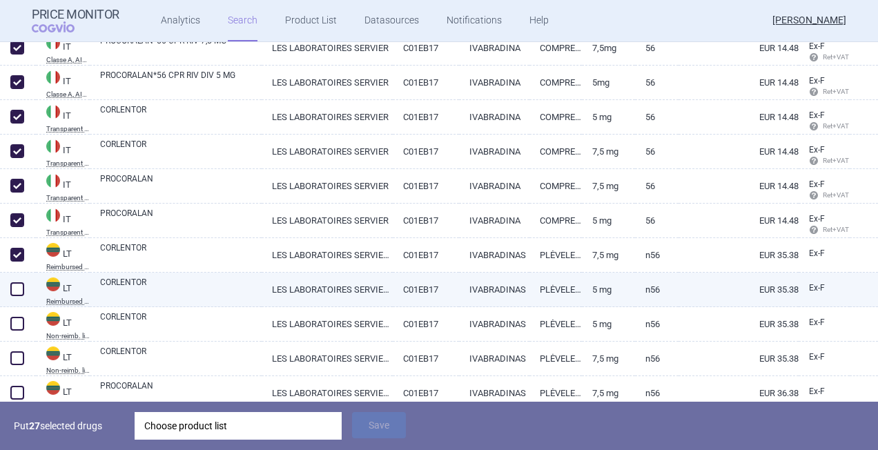
click at [14, 286] on span at bounding box center [17, 289] width 14 height 14
checkbox input "true"
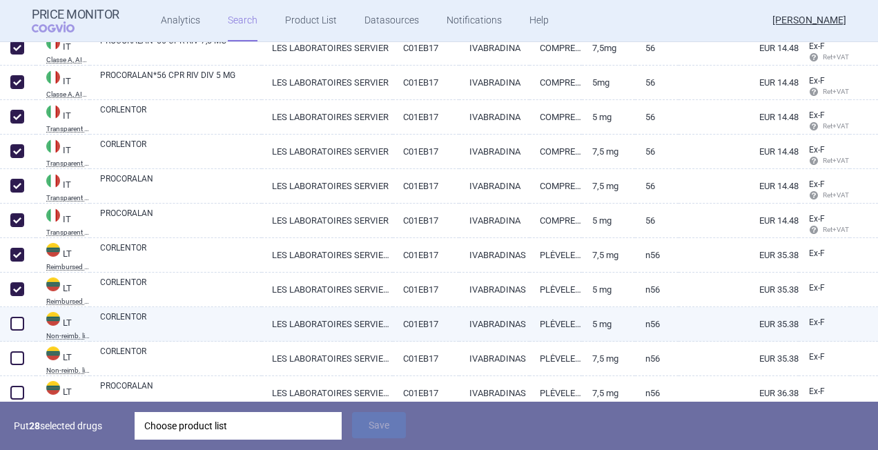
click at [12, 324] on span at bounding box center [17, 324] width 14 height 14
checkbox input "true"
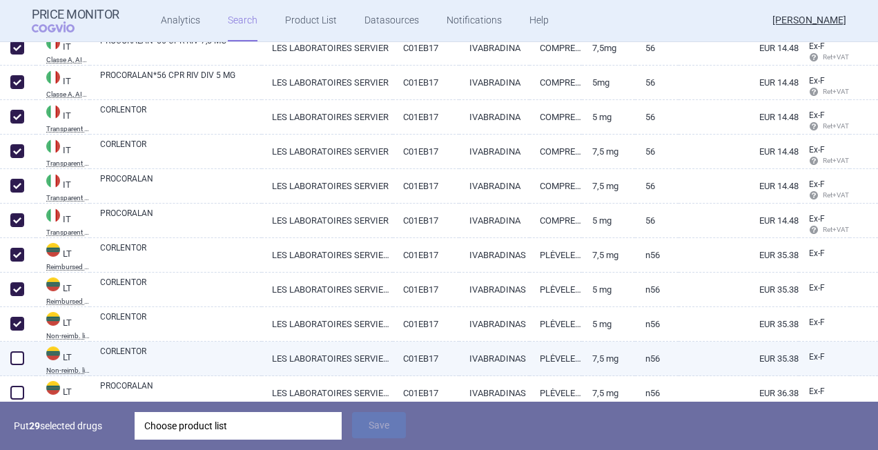
click at [18, 351] on span at bounding box center [17, 358] width 21 height 21
checkbox input "true"
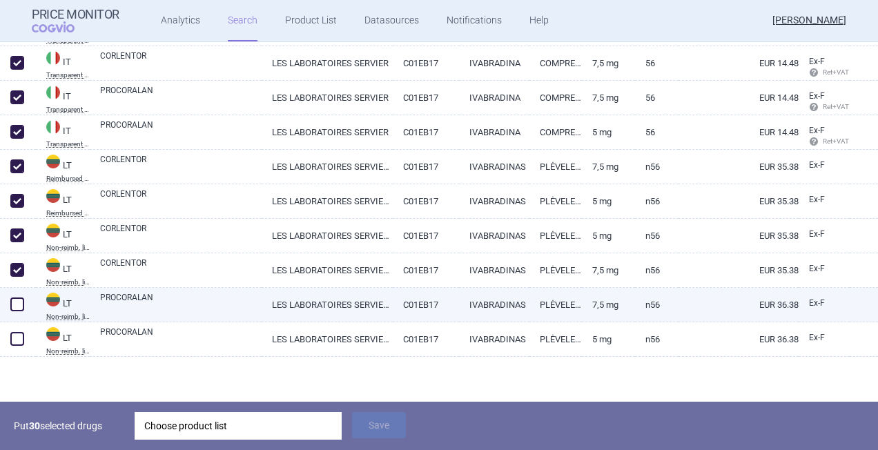
click at [14, 304] on span at bounding box center [17, 305] width 14 height 14
checkbox input "true"
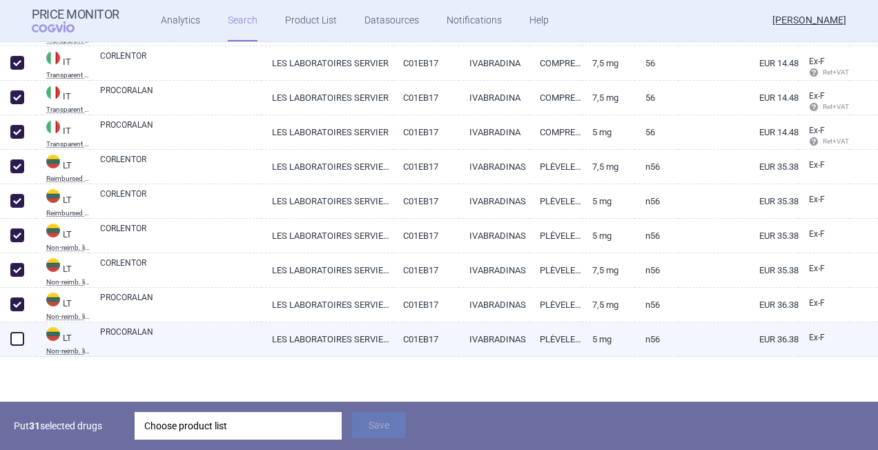
click at [19, 335] on span at bounding box center [17, 339] width 14 height 14
checkbox input "true"
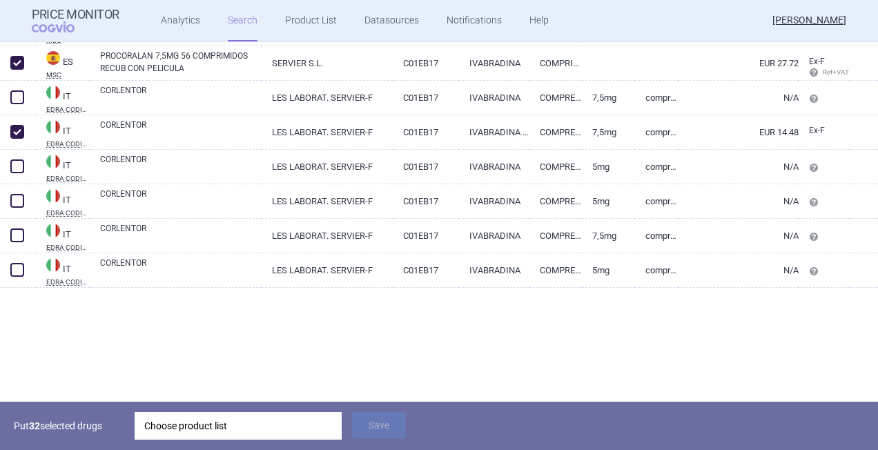
scroll to position [88, 0]
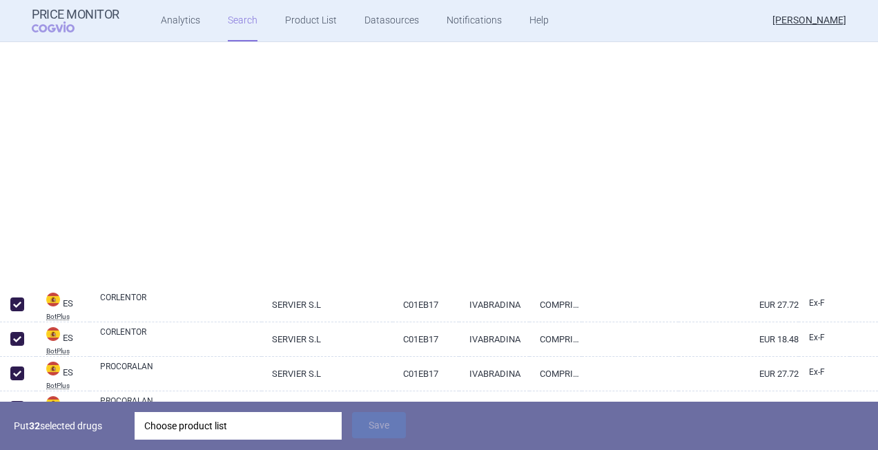
select select "activeSubstance"
select select "mah"
select select "atc"
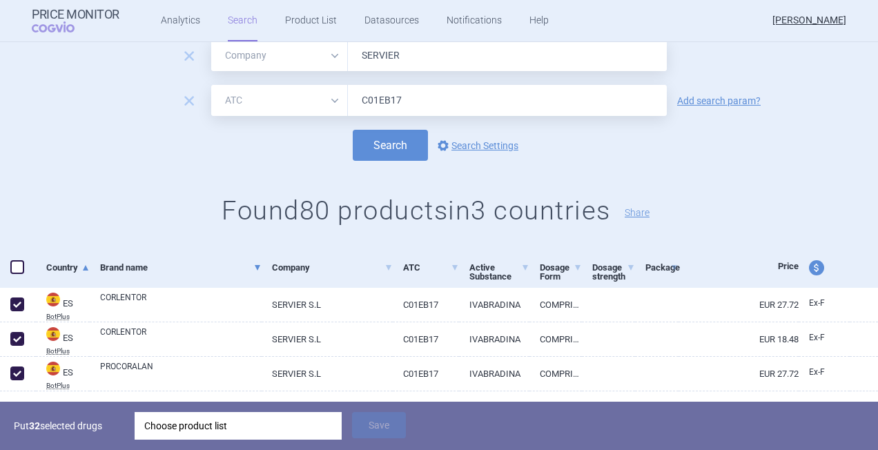
scroll to position [0, 0]
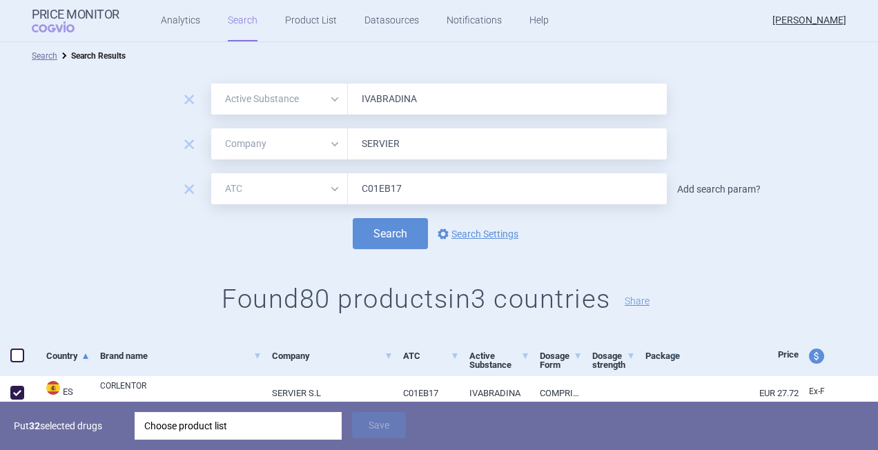
click at [716, 186] on link "Add search param?" at bounding box center [719, 189] width 84 height 10
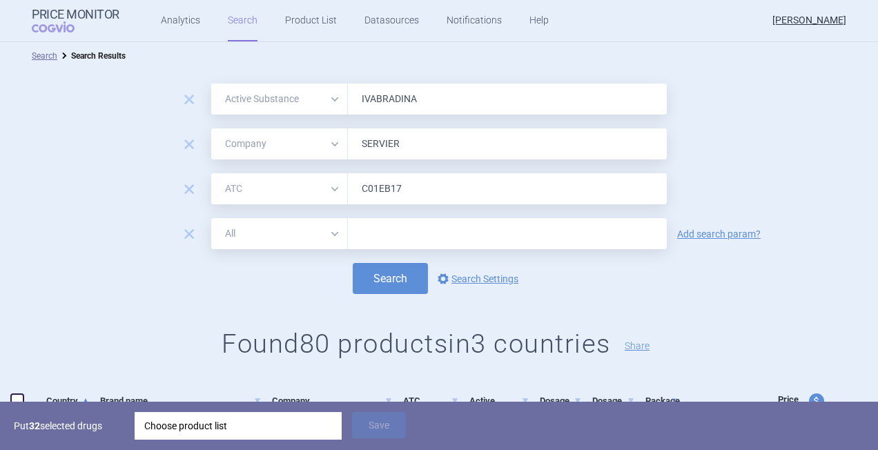
click at [327, 233] on select "All Brand Name ATC Company Active Substance Country Newer than" at bounding box center [279, 233] width 137 height 31
select select "country"
click at [211, 218] on select "All Brand Name ATC Company Active Substance Country Newer than" at bounding box center [279, 233] width 137 height 31
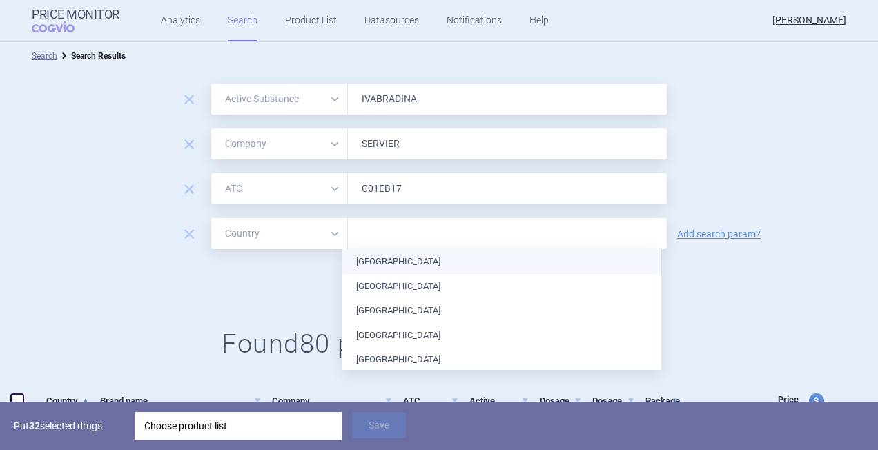
click at [378, 228] on input "text" at bounding box center [507, 234] width 305 height 18
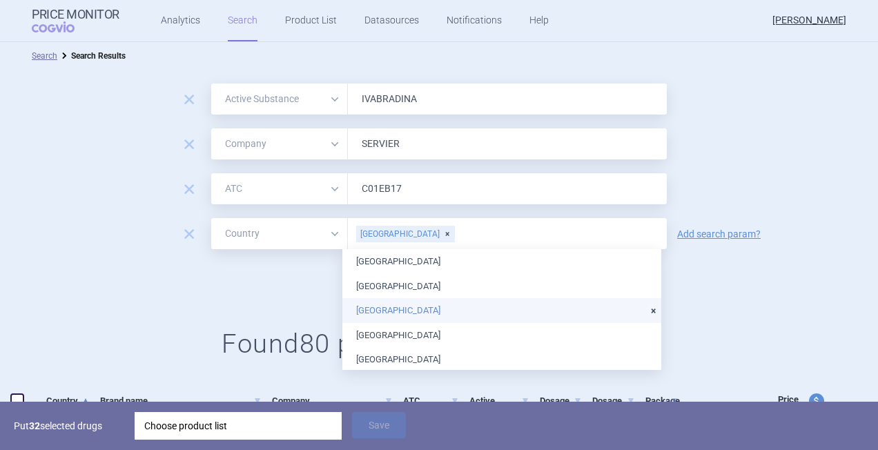
click at [359, 309] on li "[GEOGRAPHIC_DATA]" at bounding box center [501, 310] width 319 height 25
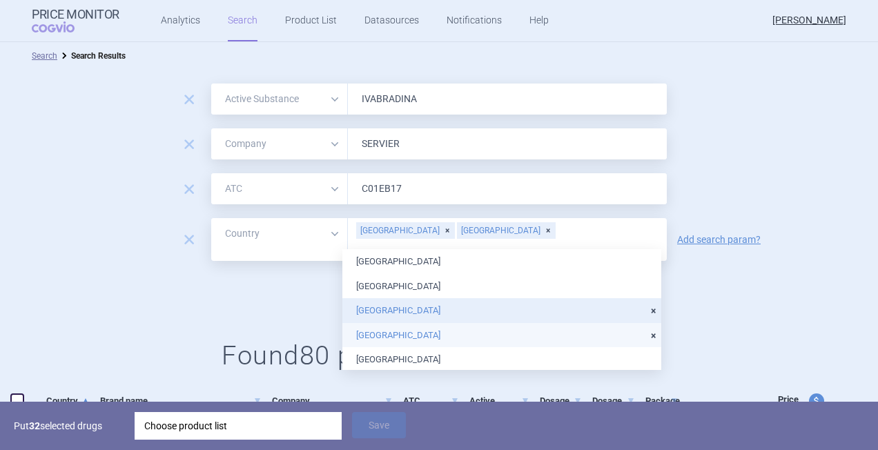
click at [378, 338] on li "[GEOGRAPHIC_DATA]" at bounding box center [501, 335] width 319 height 25
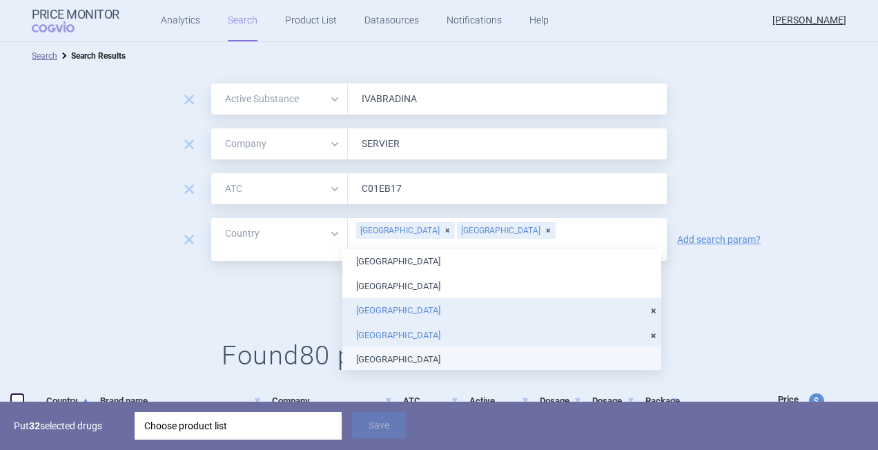
click at [382, 356] on li "[GEOGRAPHIC_DATA]" at bounding box center [501, 359] width 319 height 25
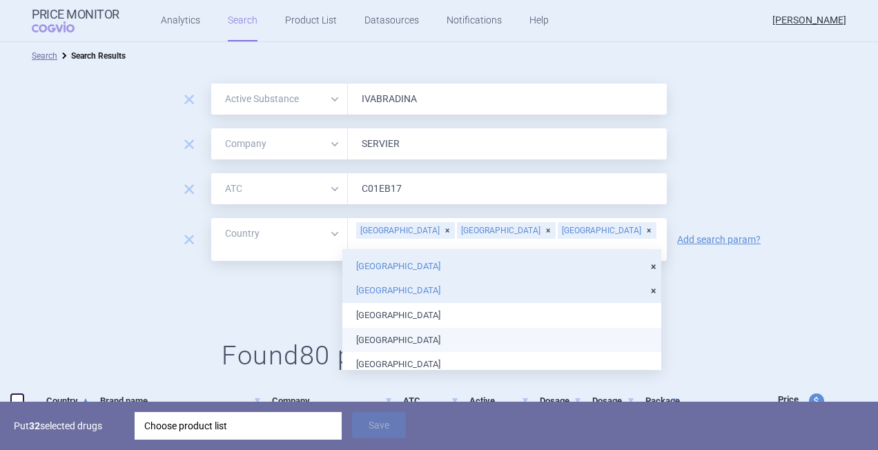
scroll to position [138, 0]
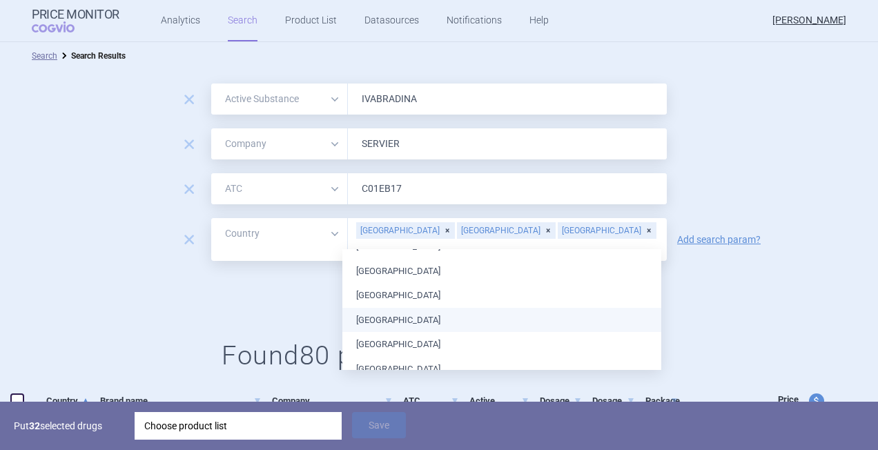
click at [424, 324] on li "[GEOGRAPHIC_DATA]" at bounding box center [501, 320] width 319 height 25
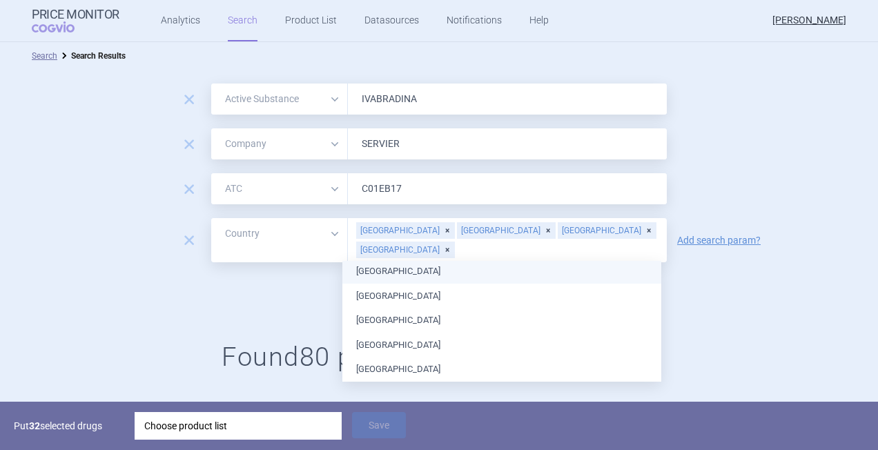
scroll to position [276, 0]
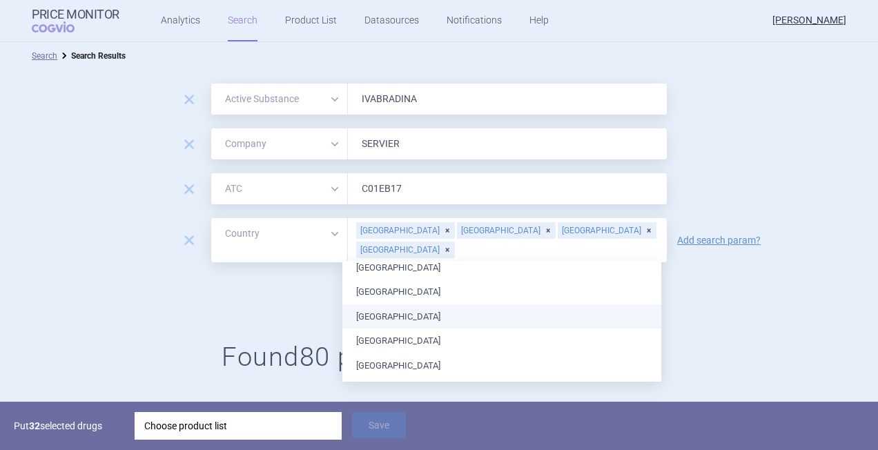
click at [414, 316] on li "[GEOGRAPHIC_DATA]" at bounding box center [501, 316] width 319 height 25
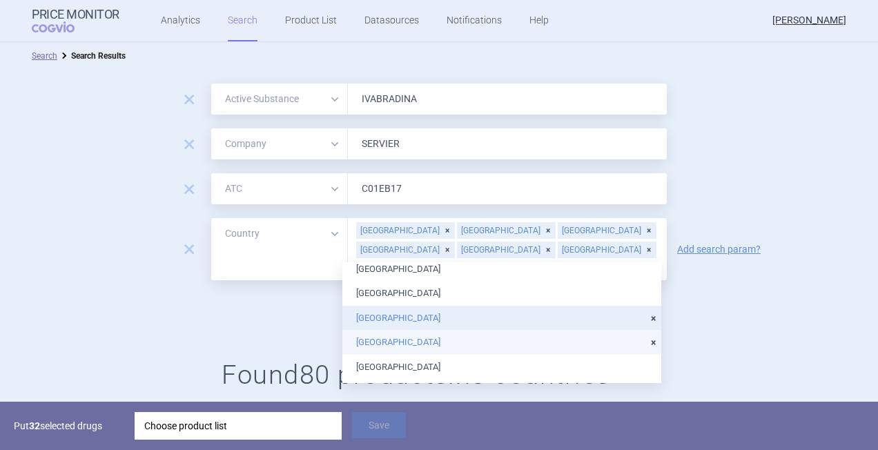
click at [416, 340] on li "[GEOGRAPHIC_DATA]" at bounding box center [501, 342] width 319 height 25
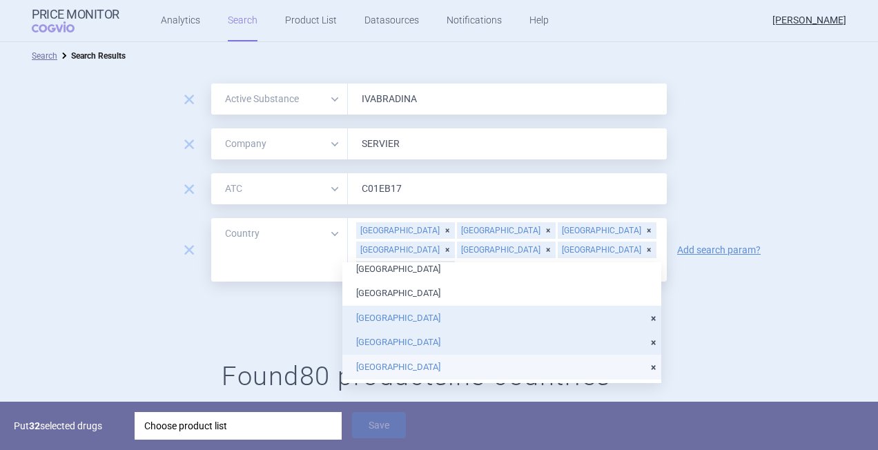
click at [419, 364] on li "[GEOGRAPHIC_DATA]" at bounding box center [501, 367] width 319 height 25
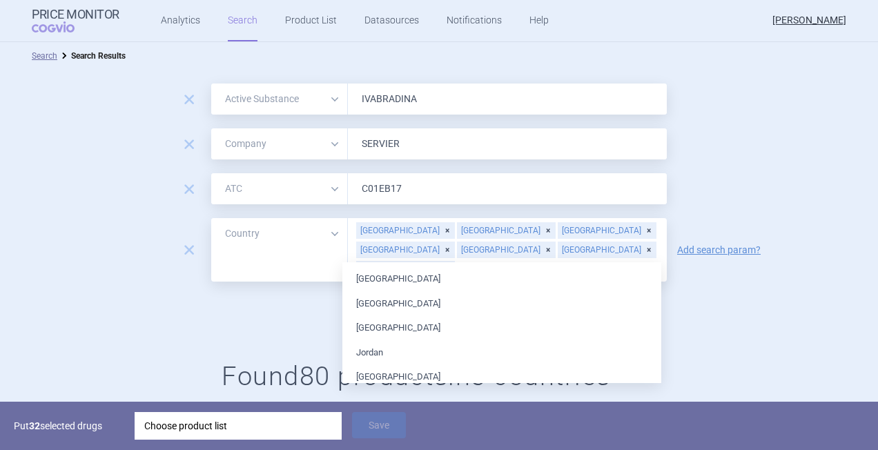
scroll to position [414, 0]
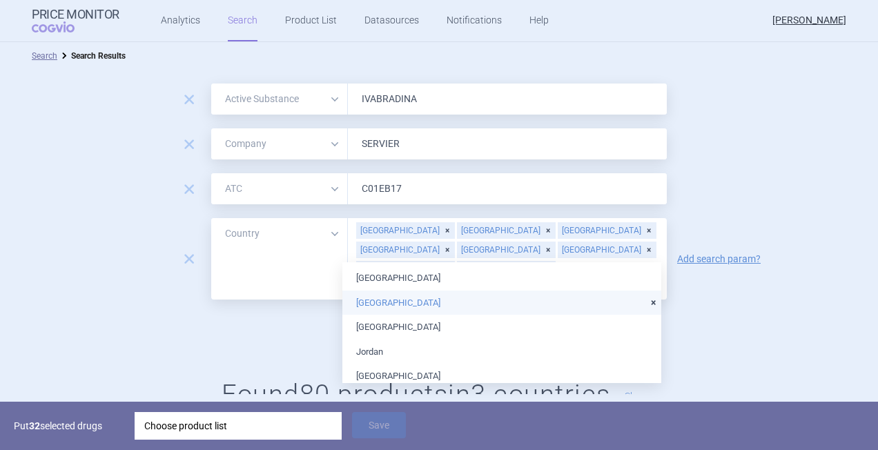
click at [458, 314] on li "[GEOGRAPHIC_DATA]" at bounding box center [501, 303] width 319 height 25
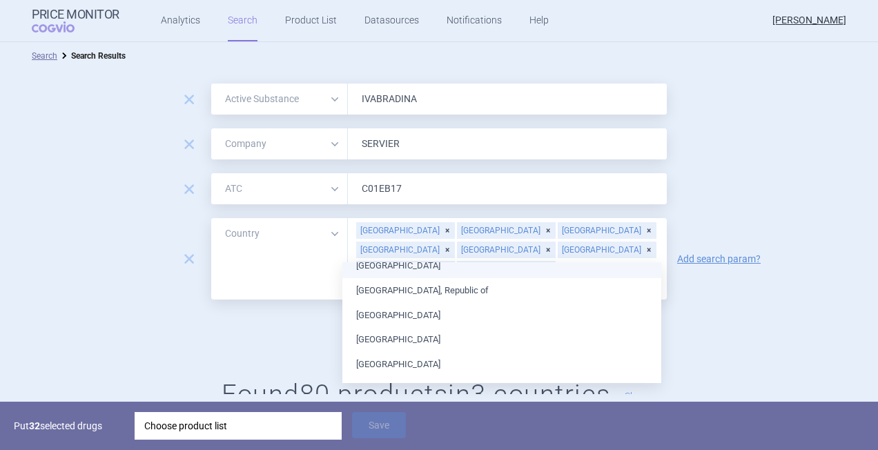
scroll to position [552, 0]
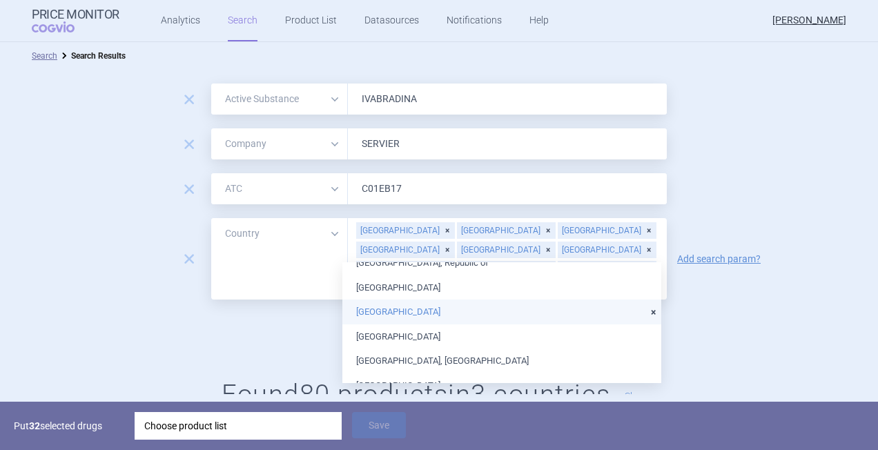
click at [482, 315] on li "[GEOGRAPHIC_DATA]" at bounding box center [501, 312] width 319 height 25
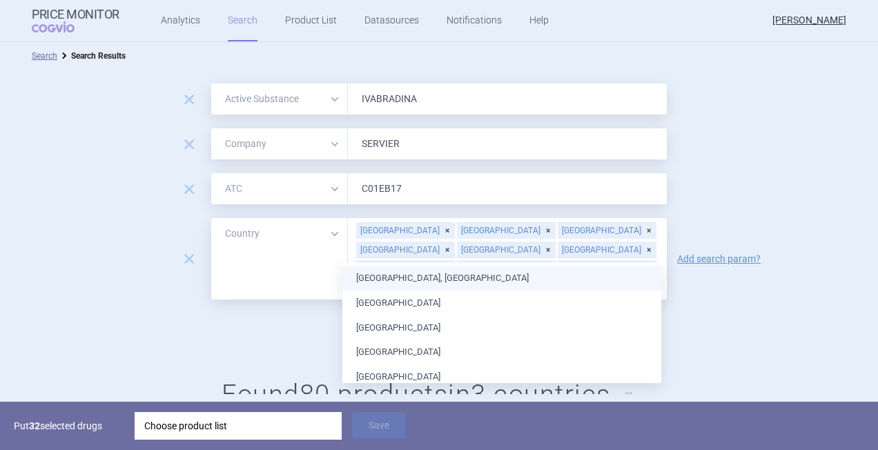
scroll to position [663, 0]
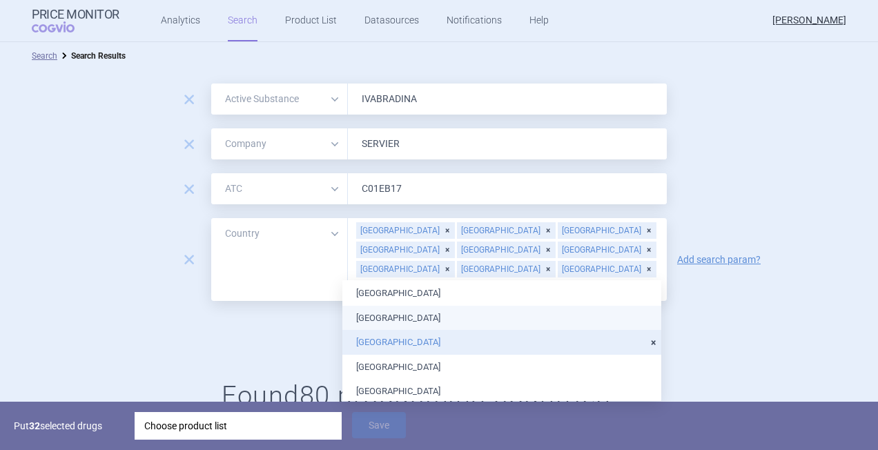
click at [582, 327] on ul "[GEOGRAPHIC_DATA] [GEOGRAPHIC_DATA] [GEOGRAPHIC_DATA] [GEOGRAPHIC_DATA] [GEOGRA…" at bounding box center [501, 134] width 319 height 1032
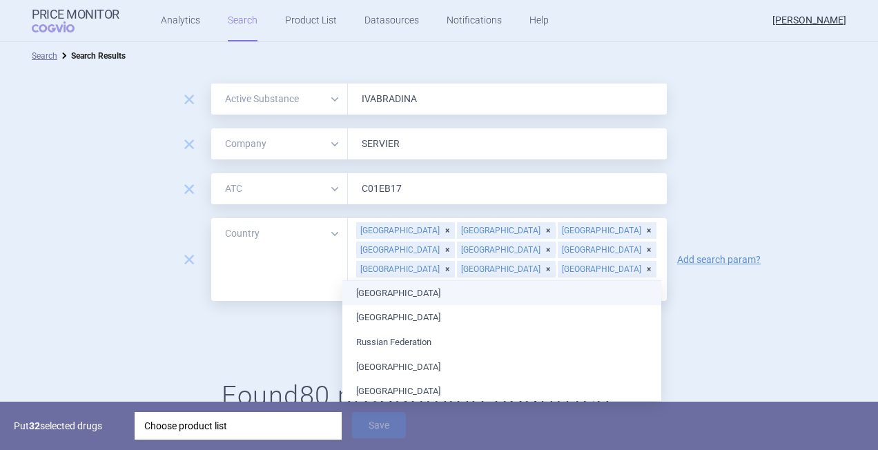
scroll to position [746, 0]
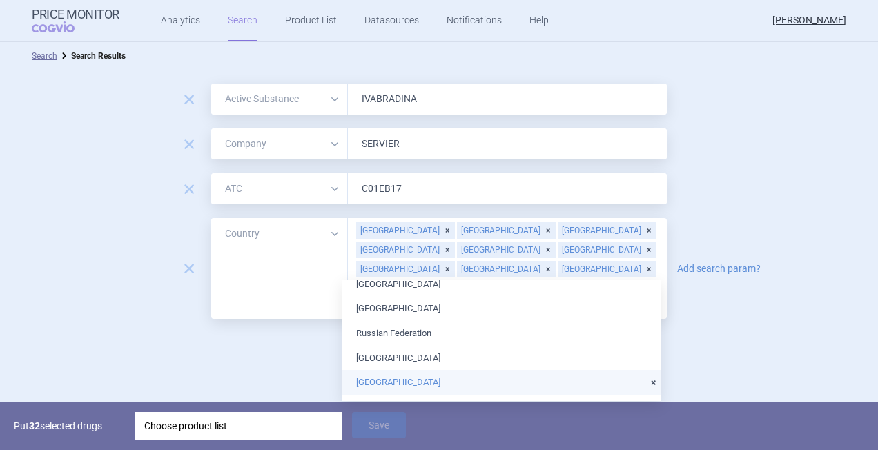
click at [583, 377] on li "[GEOGRAPHIC_DATA]" at bounding box center [501, 382] width 319 height 25
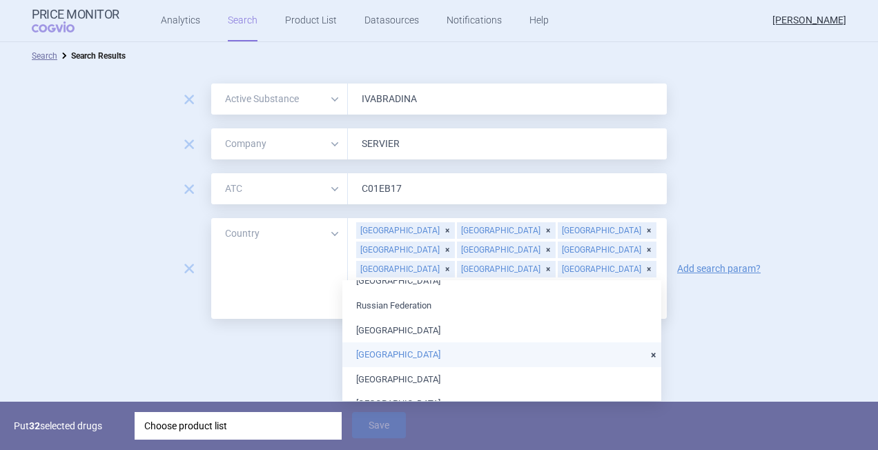
scroll to position [801, 0]
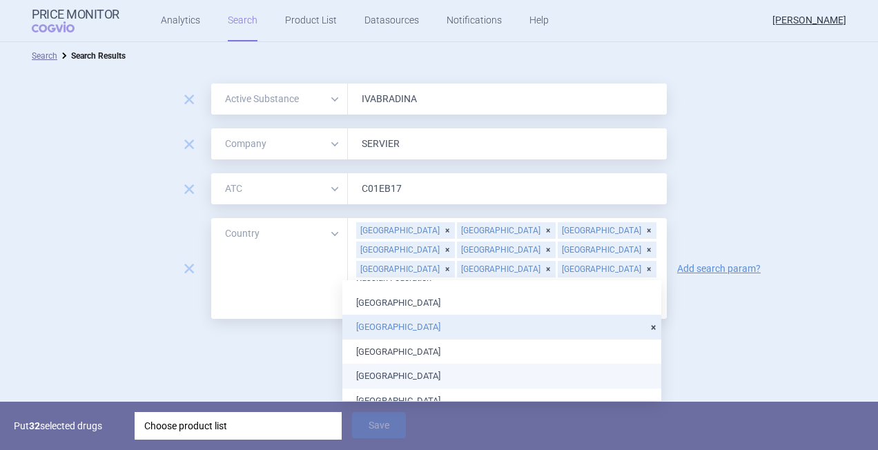
click at [631, 387] on li "[GEOGRAPHIC_DATA]" at bounding box center [501, 376] width 319 height 25
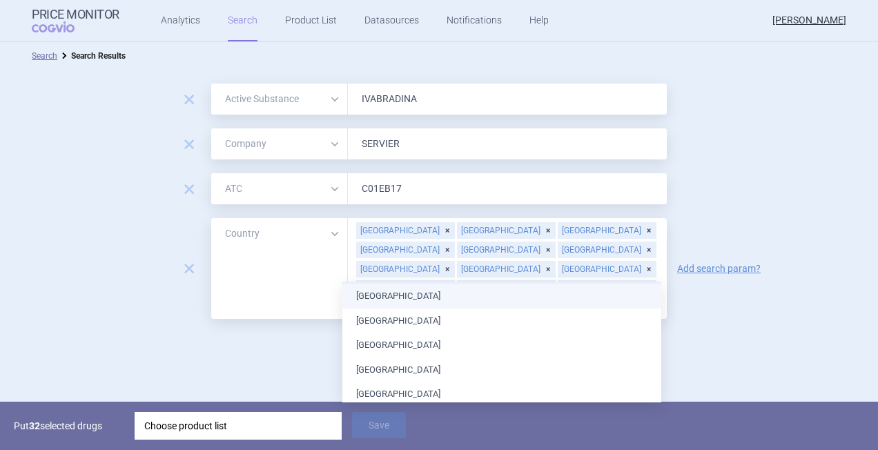
scroll to position [911, 0]
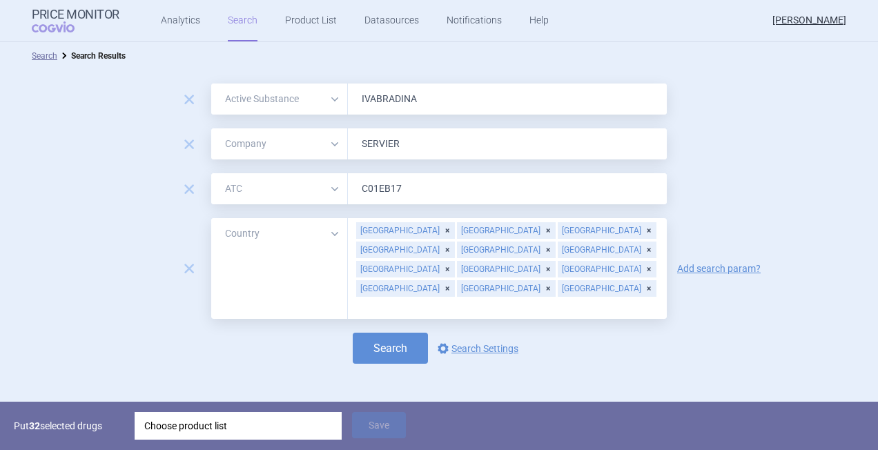
click at [724, 333] on div "Search options Search Settings" at bounding box center [439, 348] width 878 height 31
click at [381, 333] on button "Search" at bounding box center [390, 348] width 75 height 31
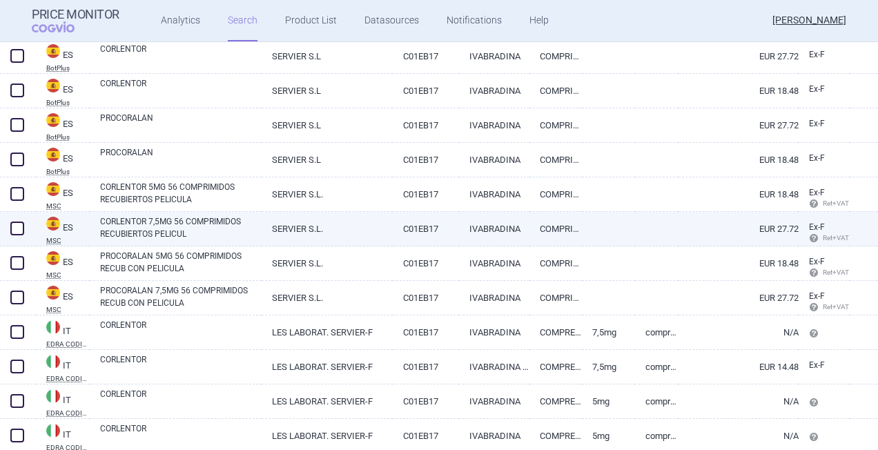
scroll to position [318, 0]
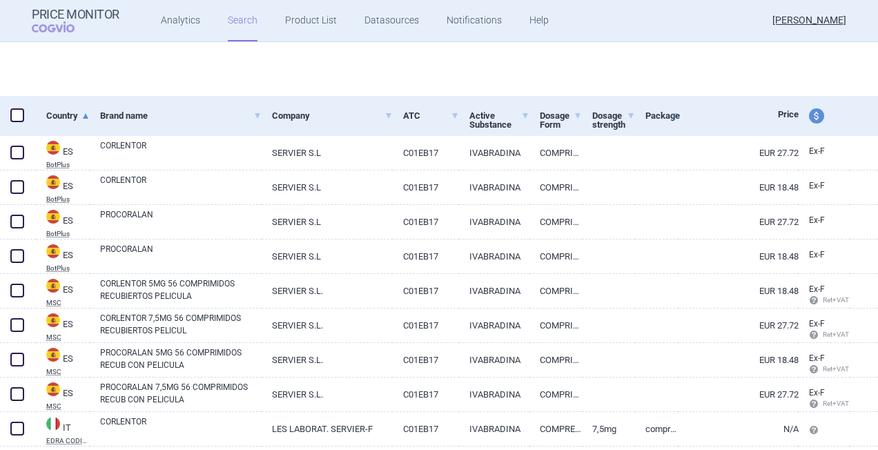
select select "activeSubstance"
select select "mah"
select select "atc"
select select "country"
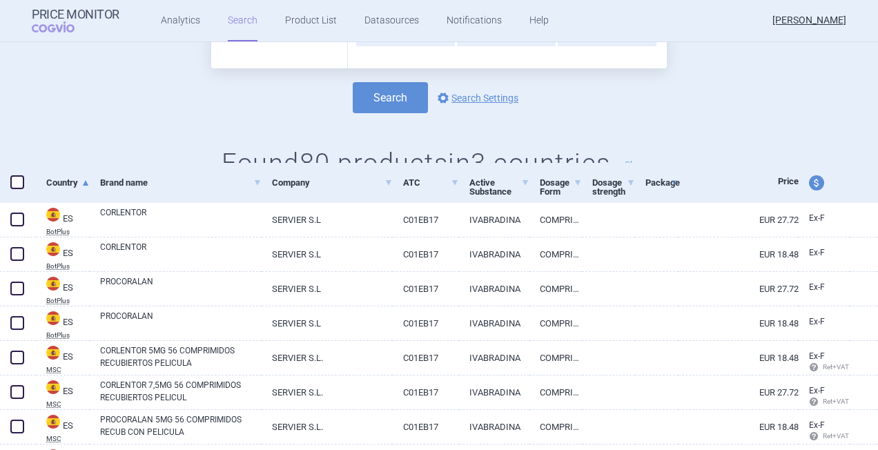
scroll to position [262, 0]
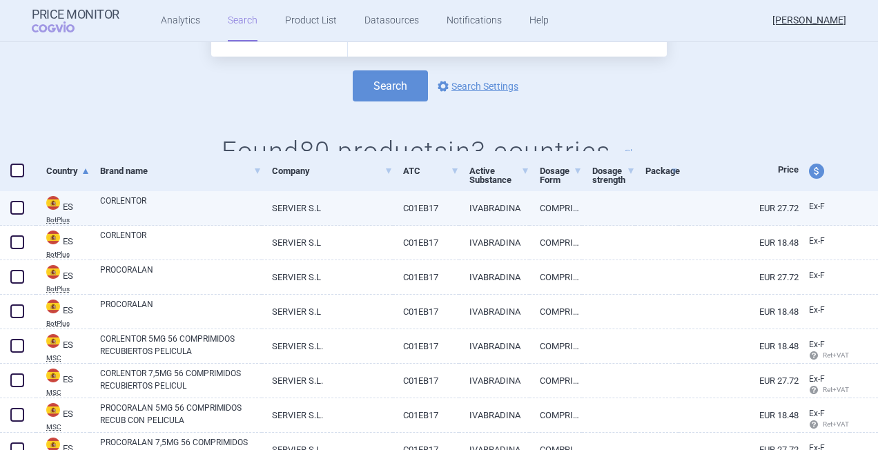
click at [18, 202] on span at bounding box center [17, 208] width 14 height 14
checkbox input "true"
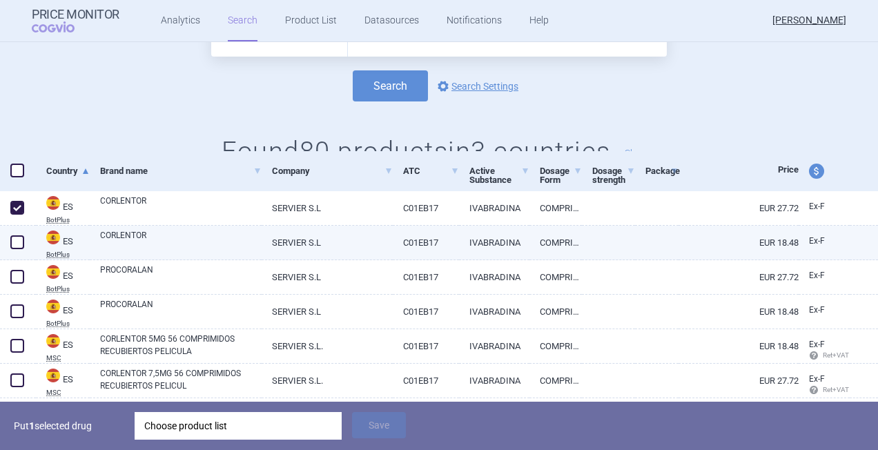
click at [17, 242] on span at bounding box center [17, 242] width 14 height 14
checkbox input "true"
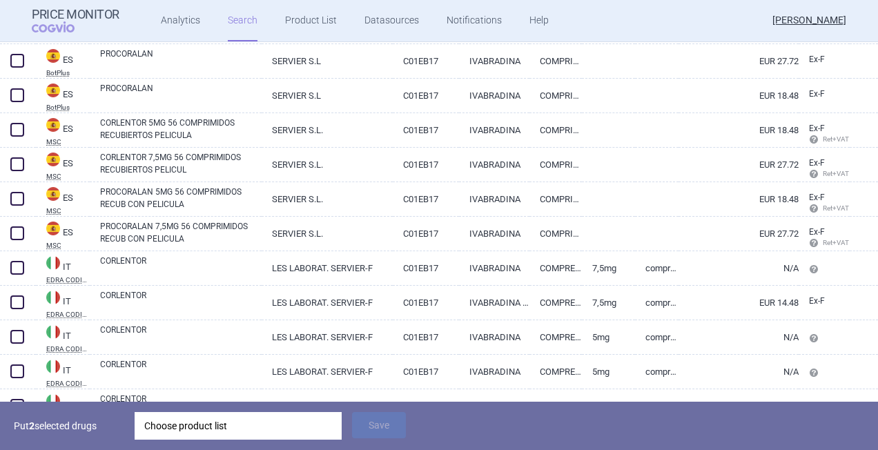
scroll to position [483, 0]
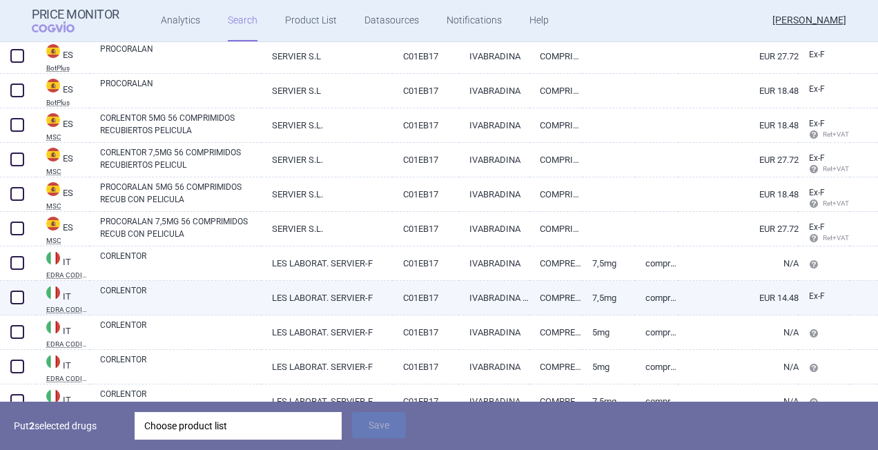
click at [15, 296] on span at bounding box center [17, 298] width 14 height 14
checkbox input "true"
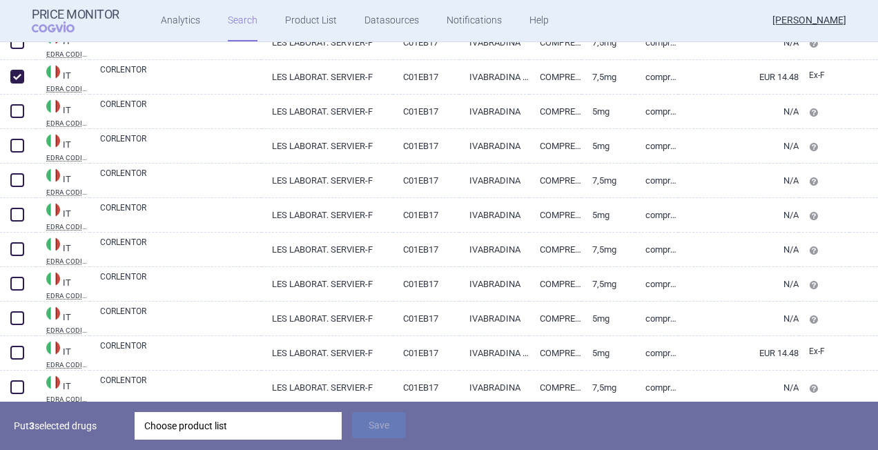
scroll to position [732, 0]
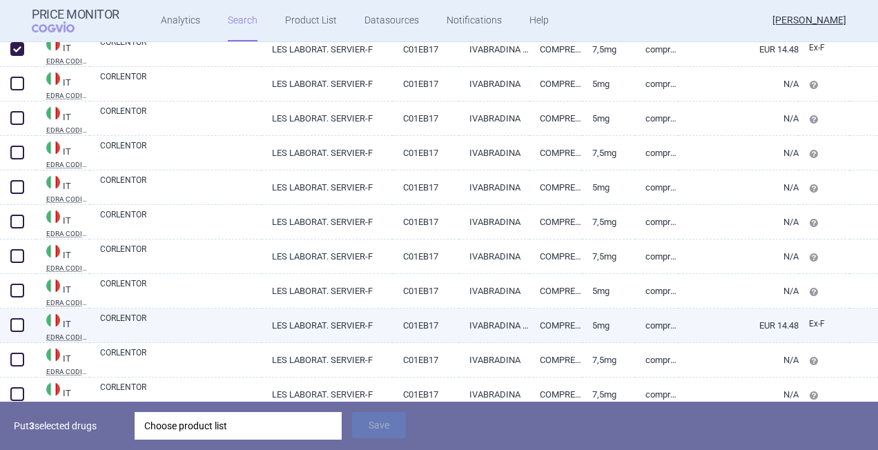
click at [15, 323] on span at bounding box center [17, 325] width 14 height 14
checkbox input "true"
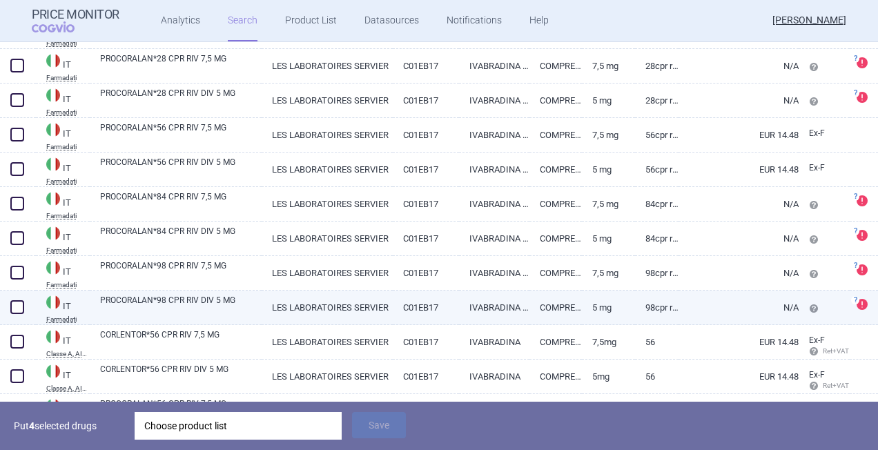
scroll to position [2683, 0]
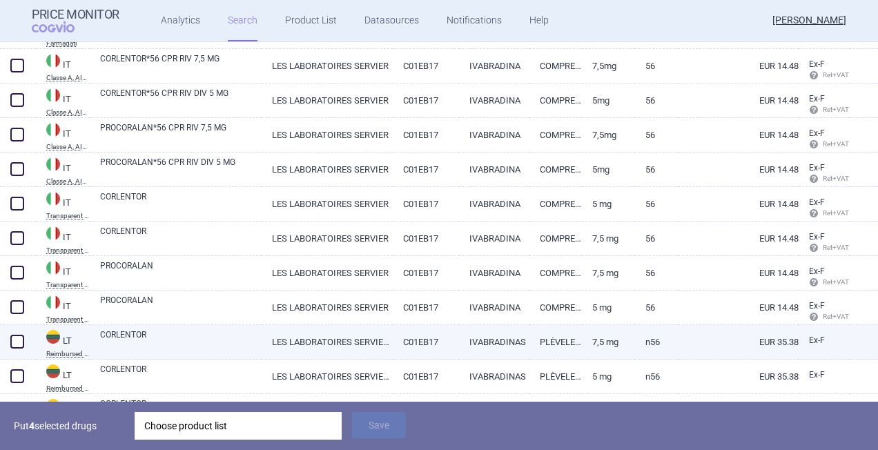
click at [16, 335] on span at bounding box center [17, 342] width 14 height 14
checkbox input "true"
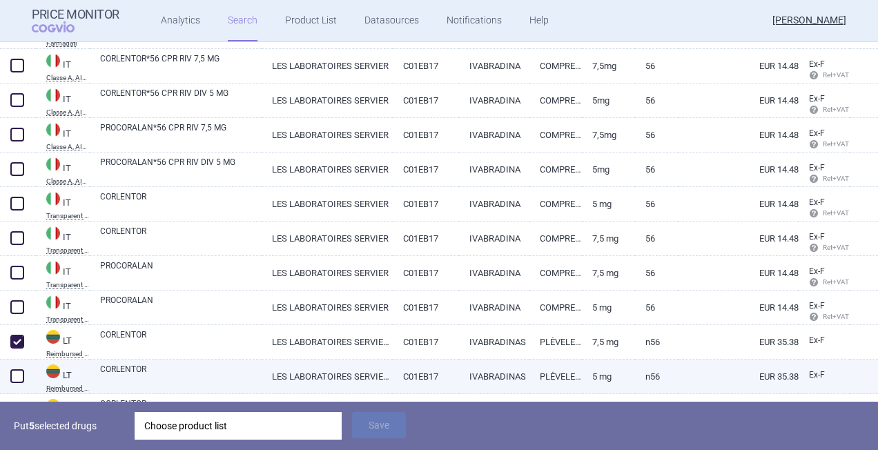
click at [14, 373] on span at bounding box center [17, 376] width 14 height 14
checkbox input "true"
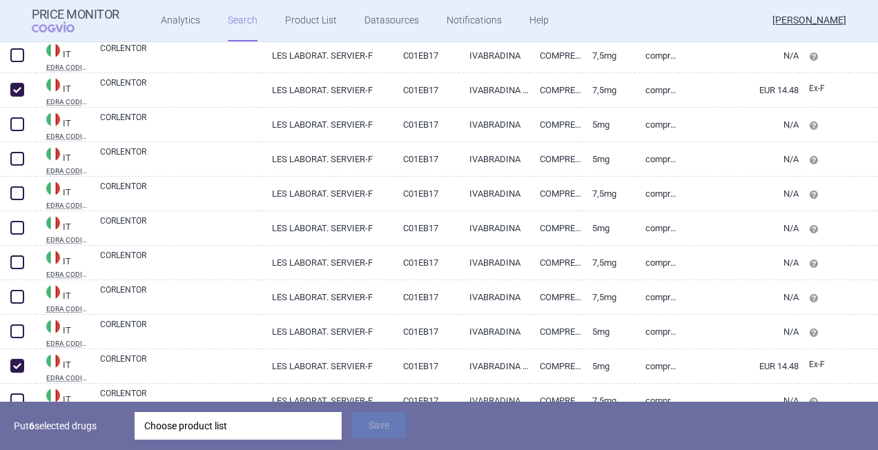
scroll to position [649, 0]
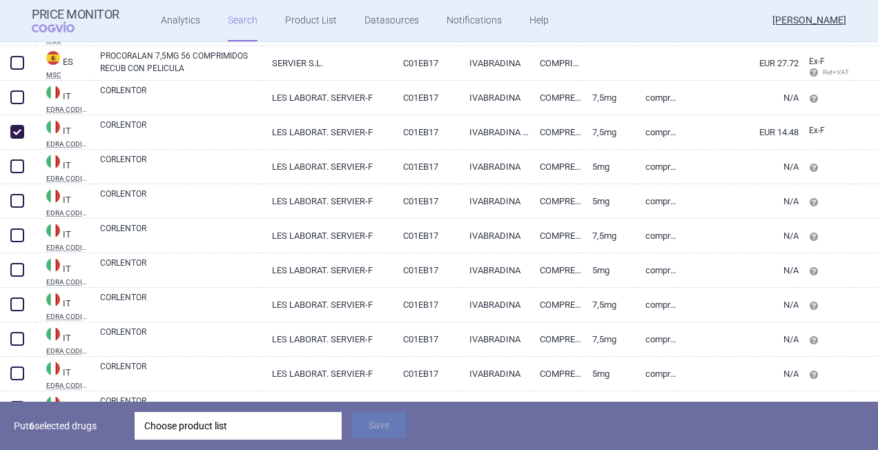
click at [281, 429] on div "Choose product list" at bounding box center [238, 426] width 188 height 28
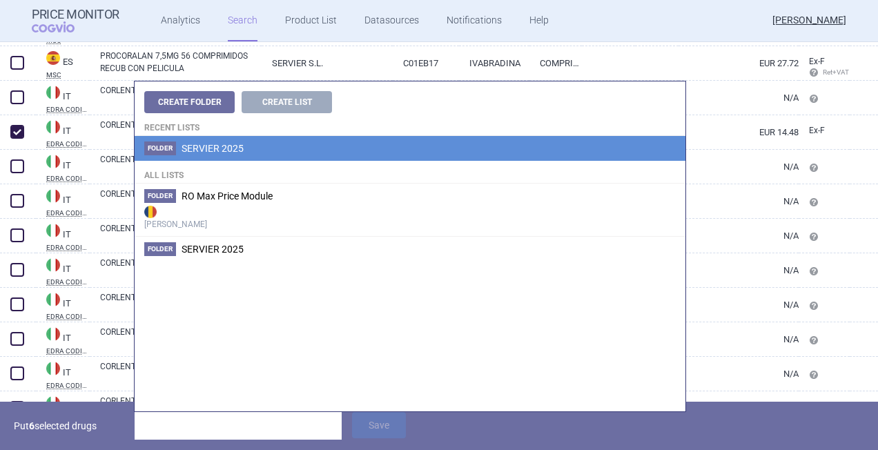
click at [155, 149] on span "Folder" at bounding box center [160, 149] width 32 height 14
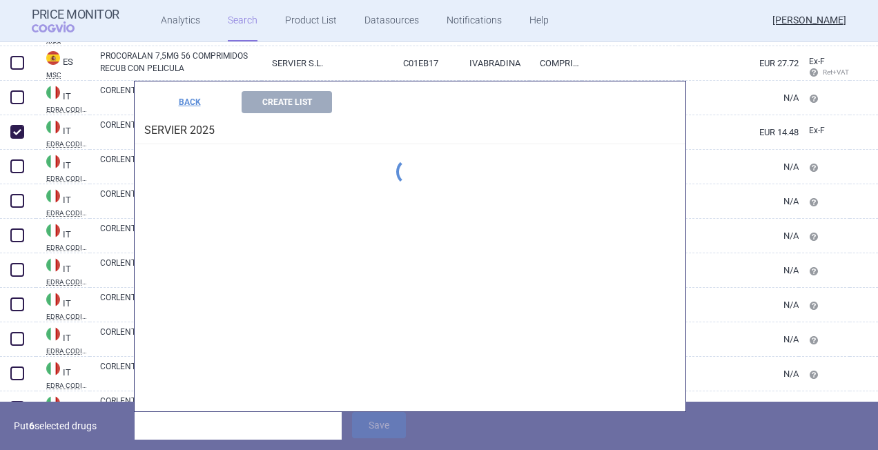
click at [155, 149] on div "Create Folder Create List Recent lists Folder SERVIER 2025 All lists Folder RO …" at bounding box center [410, 246] width 551 height 330
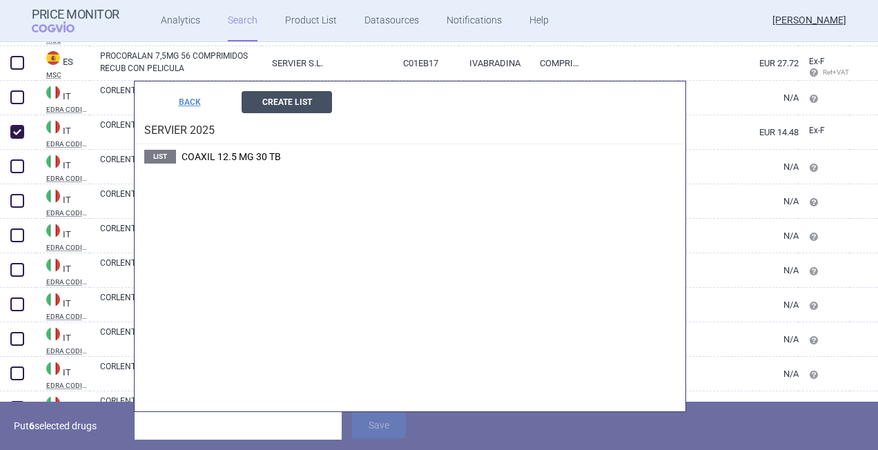
click at [293, 104] on button "Create List" at bounding box center [287, 102] width 90 height 22
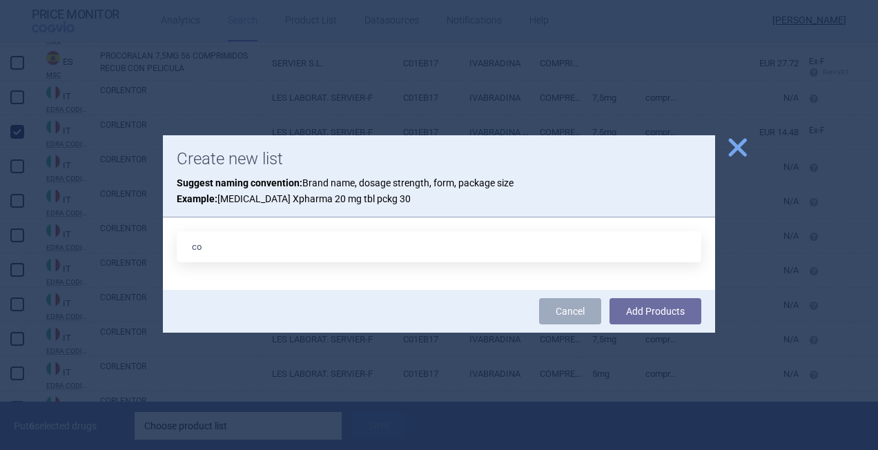
type input "c"
type input "CORLENTOR"
click at [638, 309] on button "Add Products" at bounding box center [656, 311] width 92 height 26
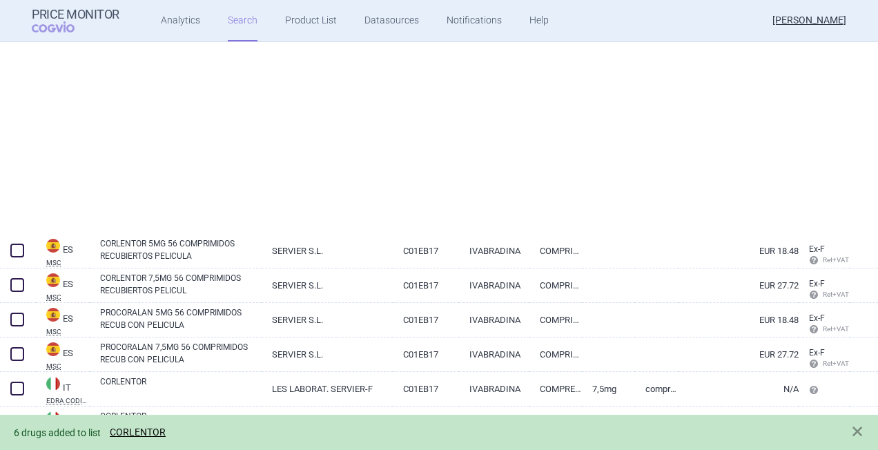
select select "activeSubstance"
select select "mah"
select select "atc"
select select "country"
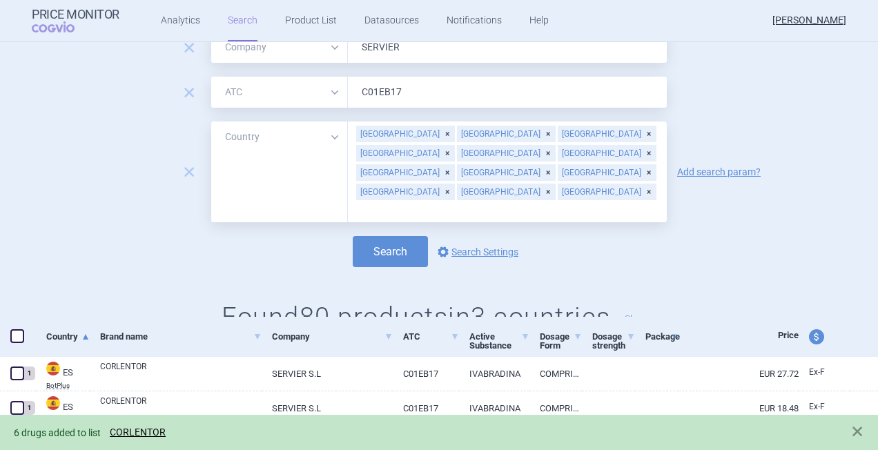
scroll to position [0, 0]
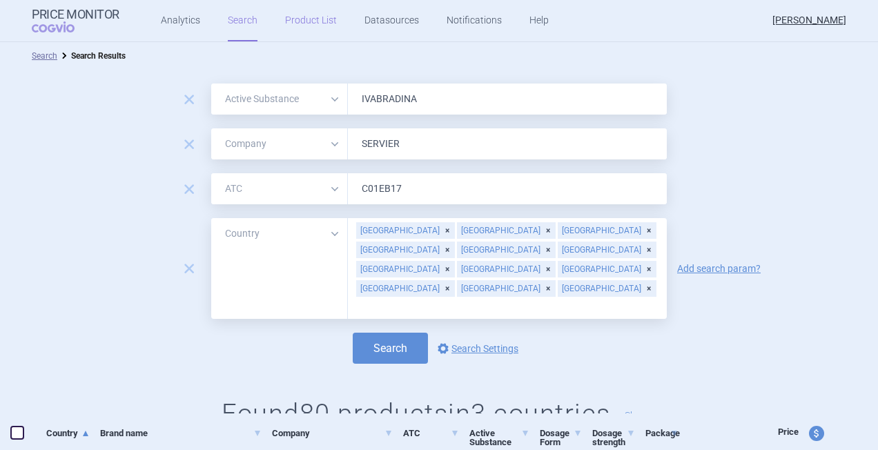
click at [316, 14] on link "Product List" at bounding box center [311, 20] width 52 height 41
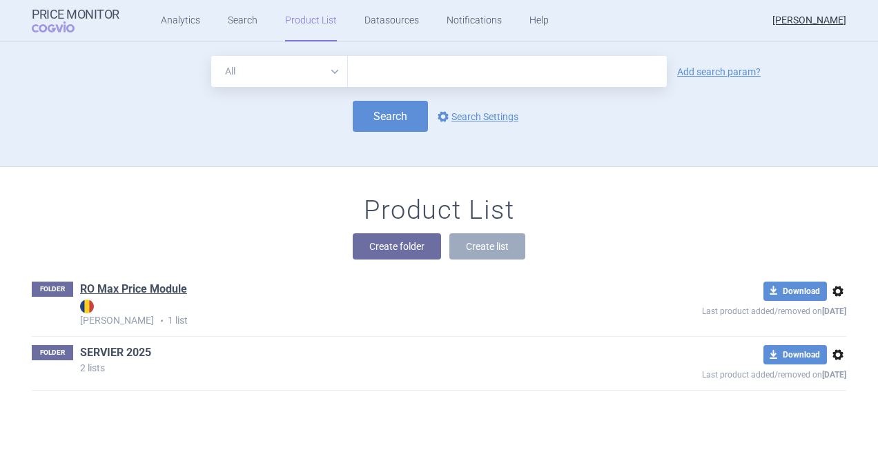
click at [119, 345] on link "SERVIER 2025" at bounding box center [115, 352] width 71 height 15
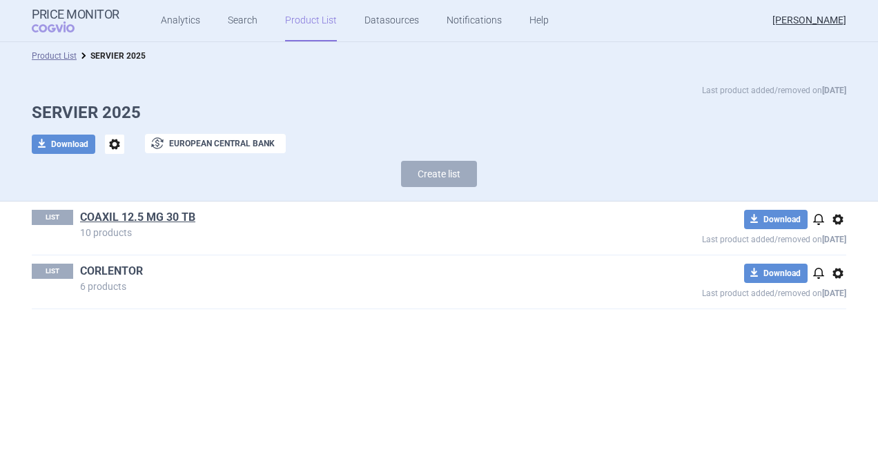
click at [100, 267] on link "CORLENTOR" at bounding box center [111, 271] width 63 height 15
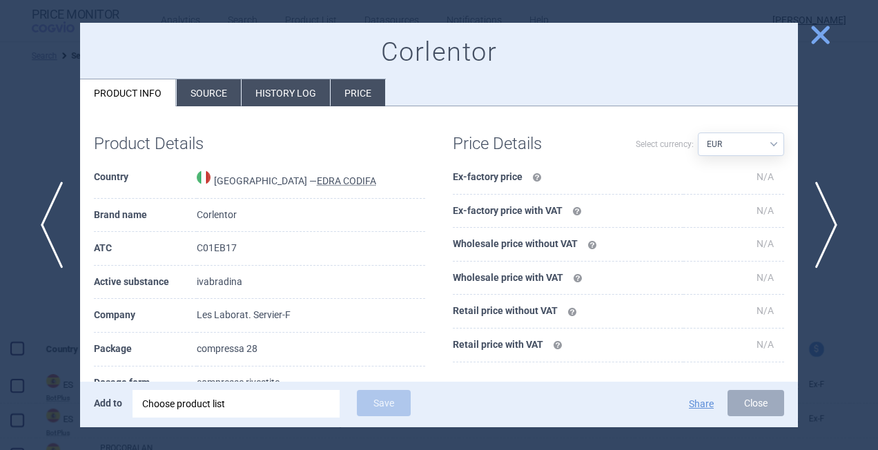
select select "activeSubstance"
select select "mah"
select select "atc"
select select "country"
select select "EUR"
